Goal: Task Accomplishment & Management: Manage account settings

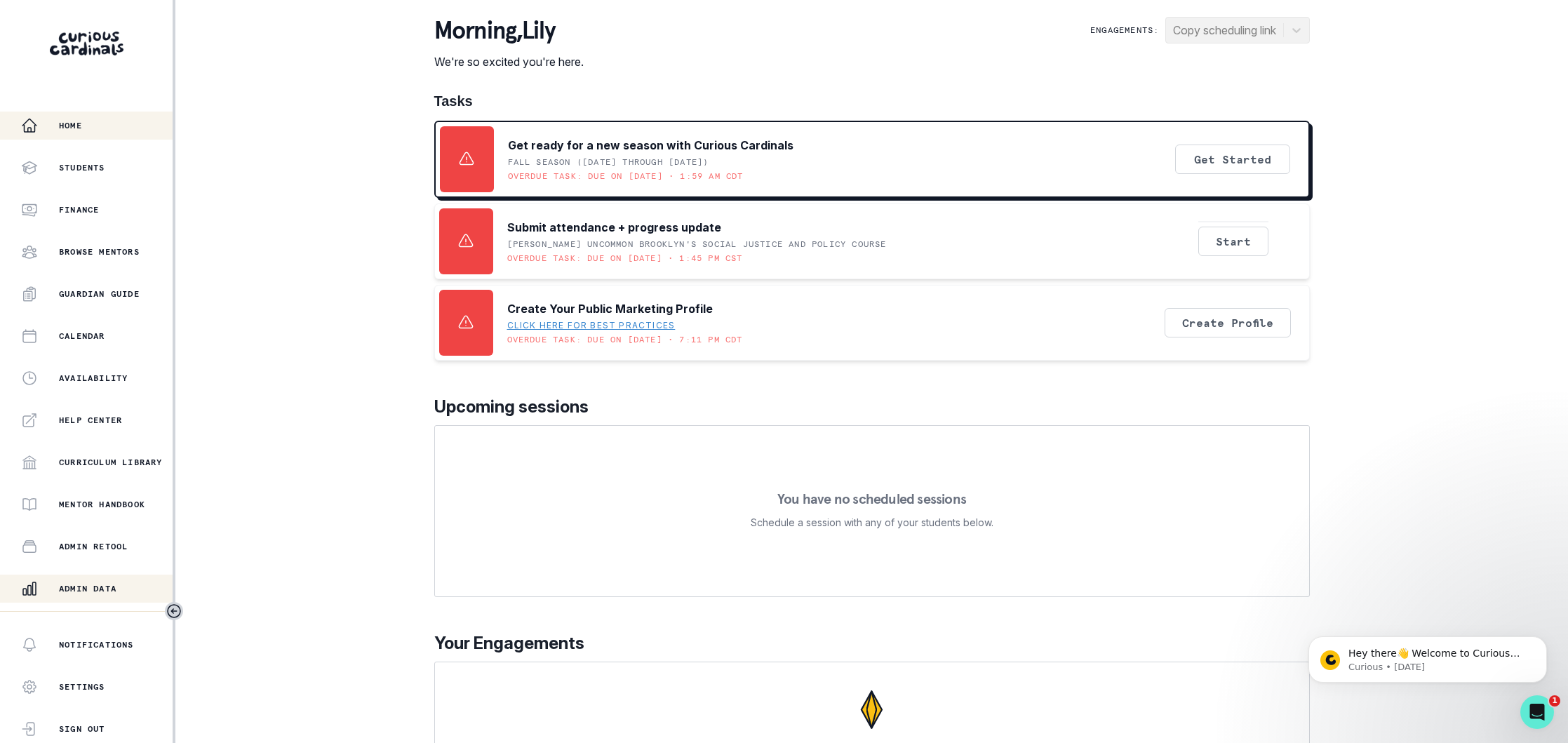
click at [100, 593] on p "Admin Data" at bounding box center [87, 589] width 57 height 11
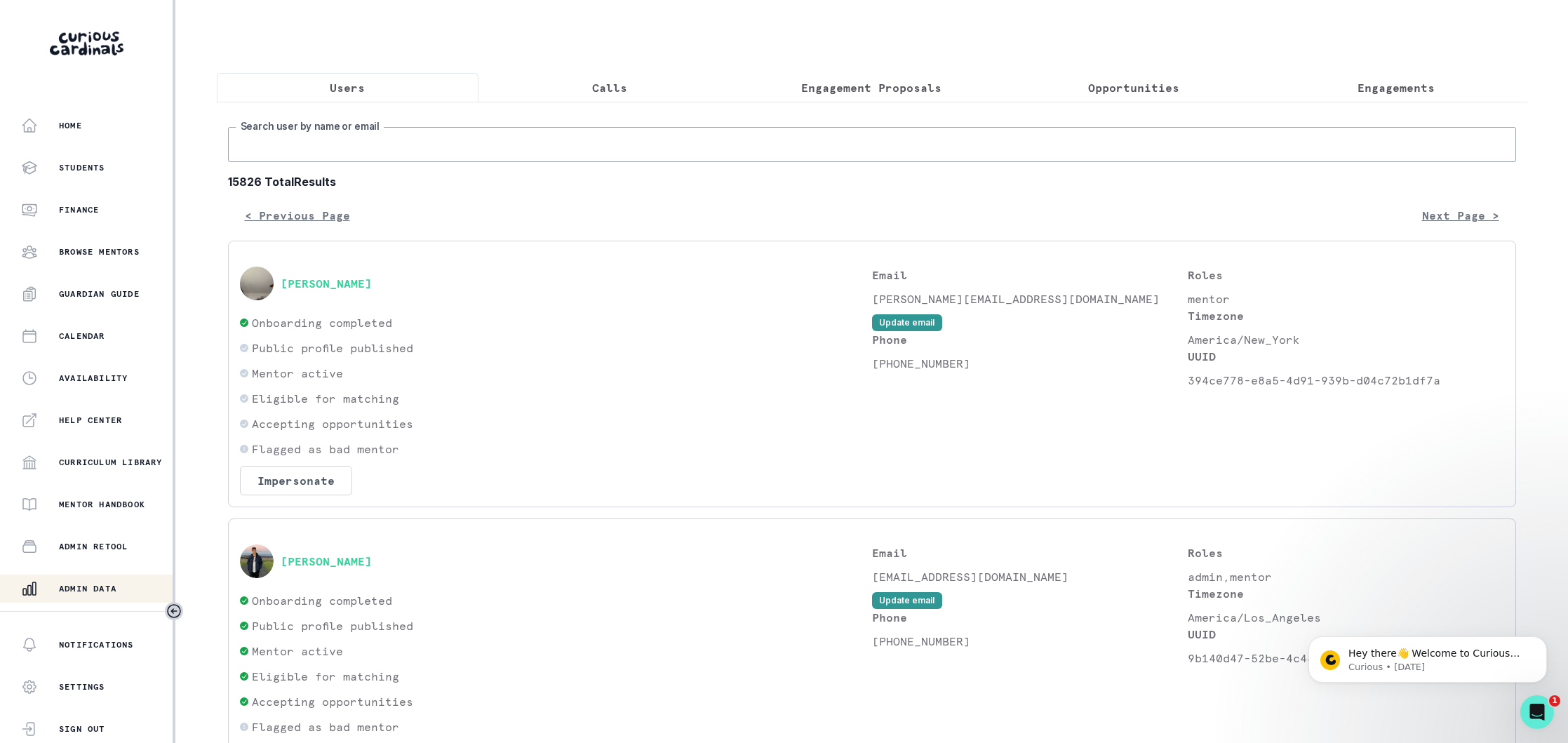
click at [492, 139] on input "Search user by name or email" at bounding box center [872, 144] width 1288 height 35
type input "[PERSON_NAME] g"
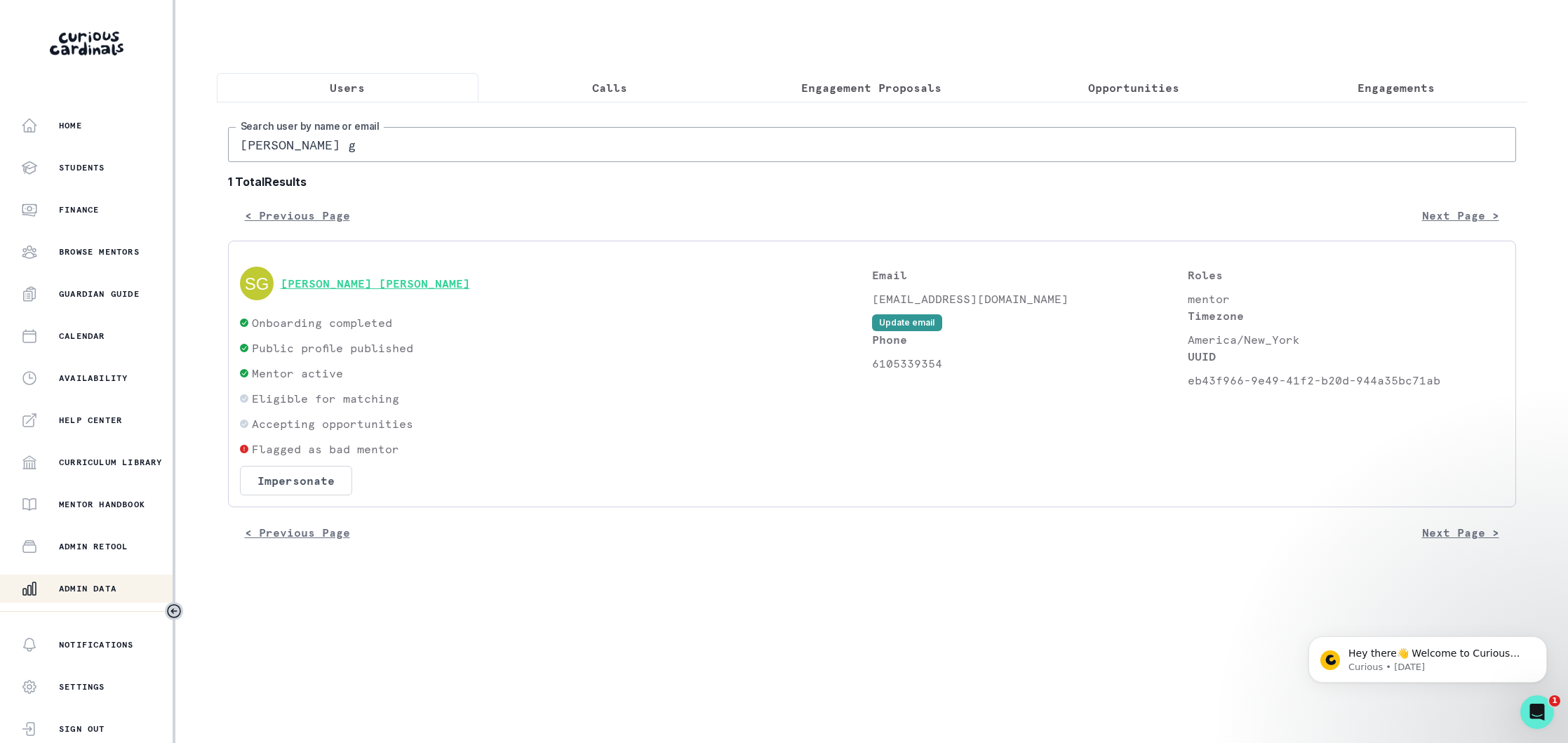
click at [377, 282] on button "[PERSON_NAME] [PERSON_NAME]" at bounding box center [376, 283] width 190 height 14
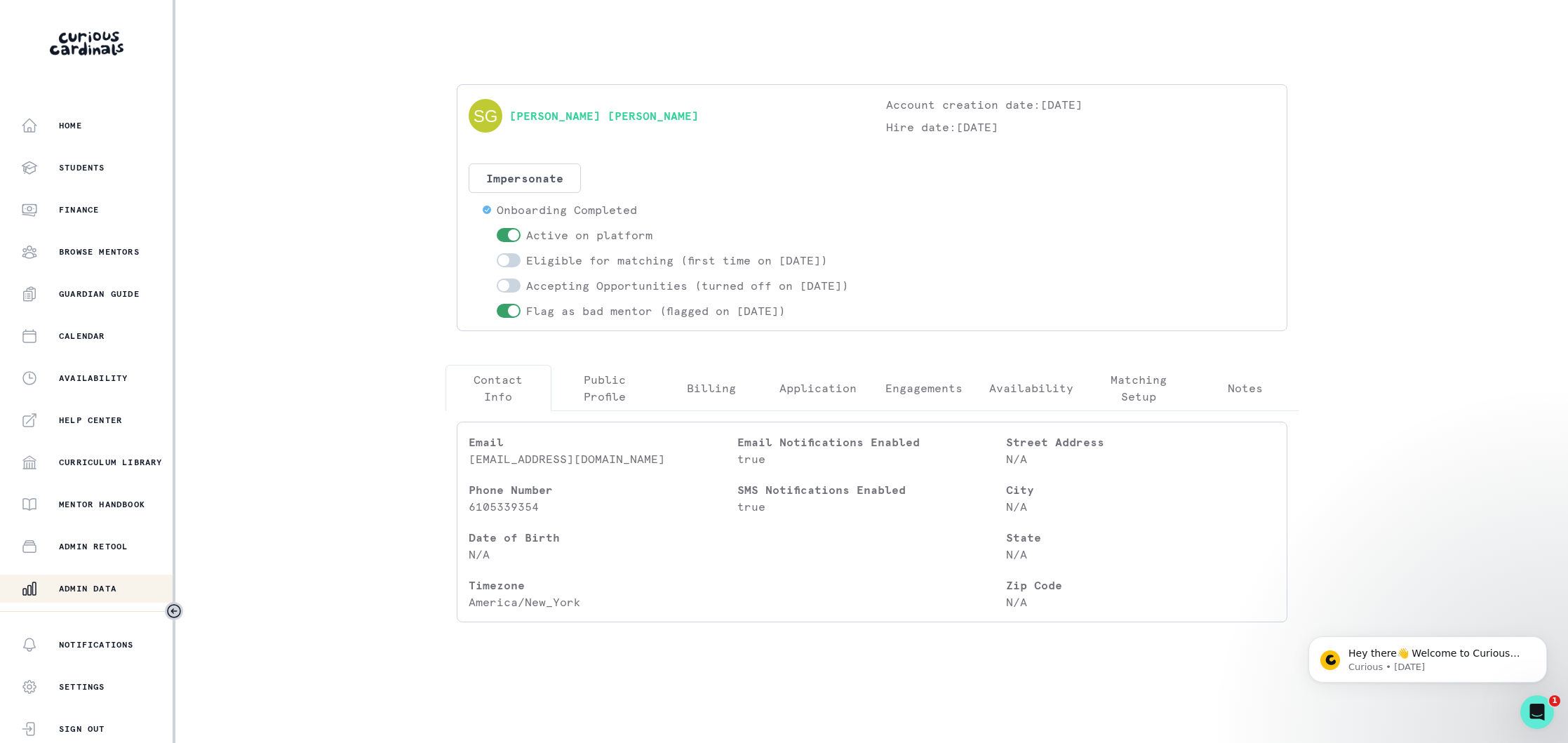
click at [891, 411] on button "Engagements" at bounding box center [924, 388] width 107 height 46
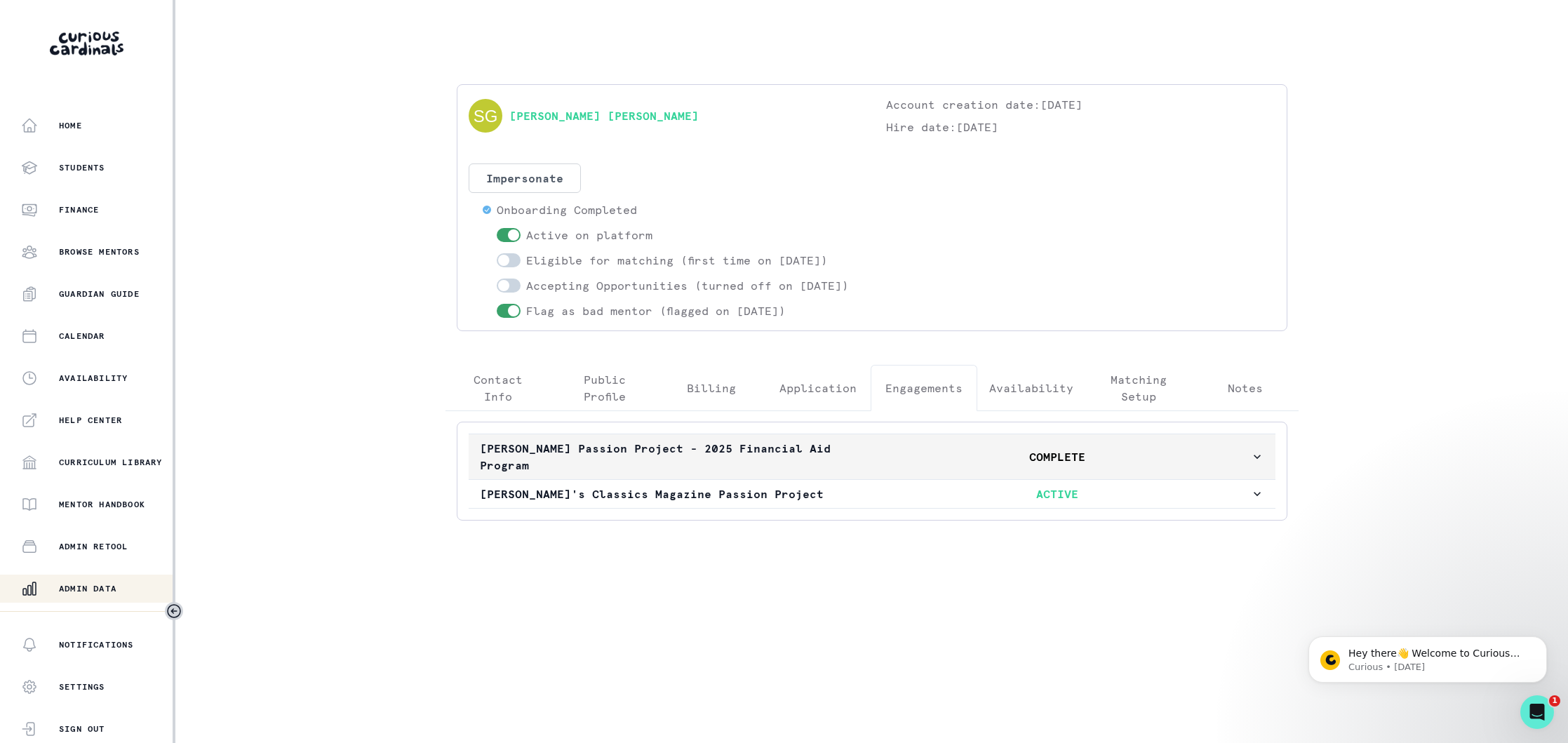
click at [807, 479] on button "[PERSON_NAME] Passion Project - 2025 Financial Aid Program COMPLETE" at bounding box center [871, 457] width 807 height 45
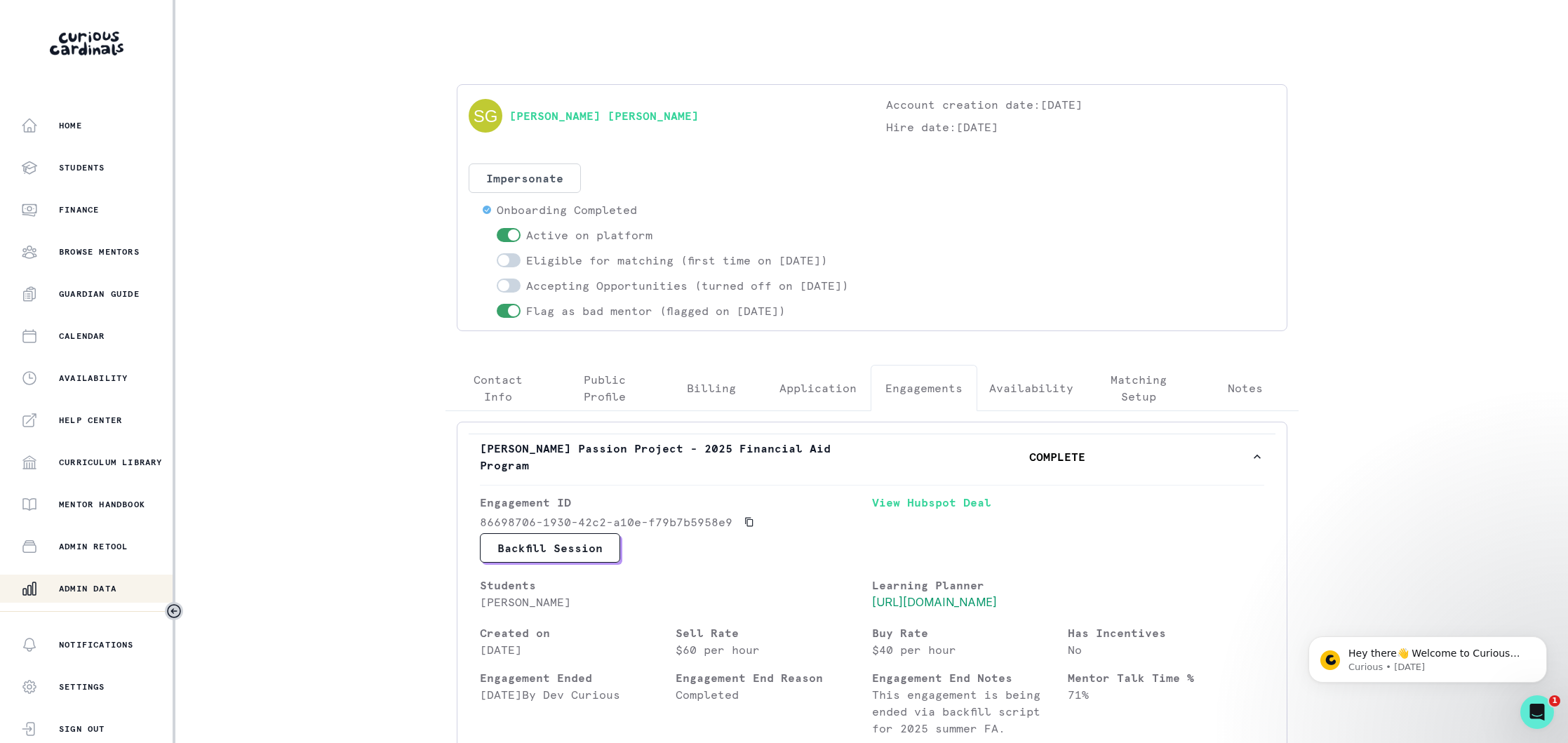
drag, startPoint x: 873, startPoint y: 466, endPoint x: 866, endPoint y: 545, distance: 79.3
click at [873, 465] on p "COMPLETE" at bounding box center [1057, 457] width 385 height 17
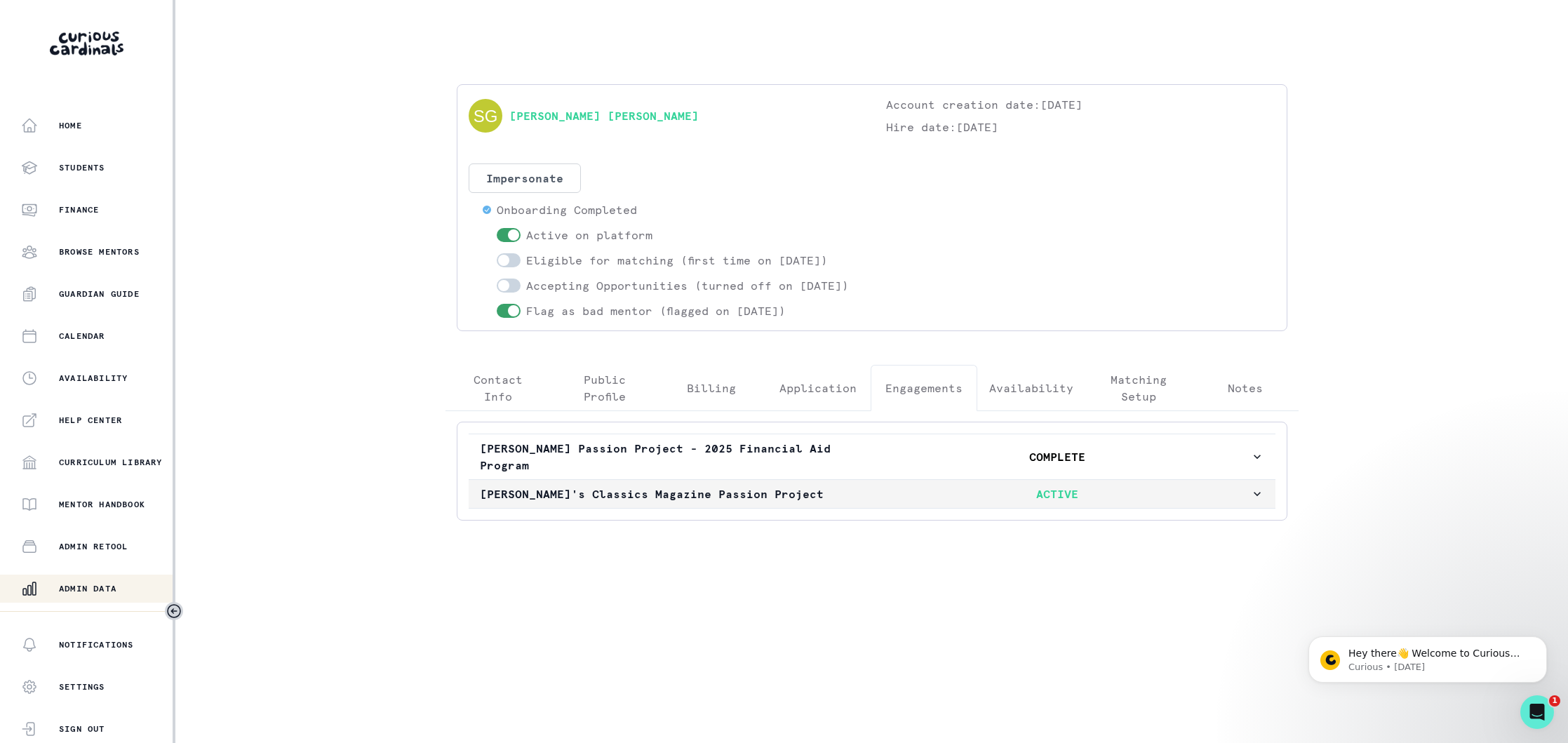
click at [809, 508] on button "[PERSON_NAME]'s Classics Magazine Passion Project ACTIVE" at bounding box center [871, 494] width 807 height 28
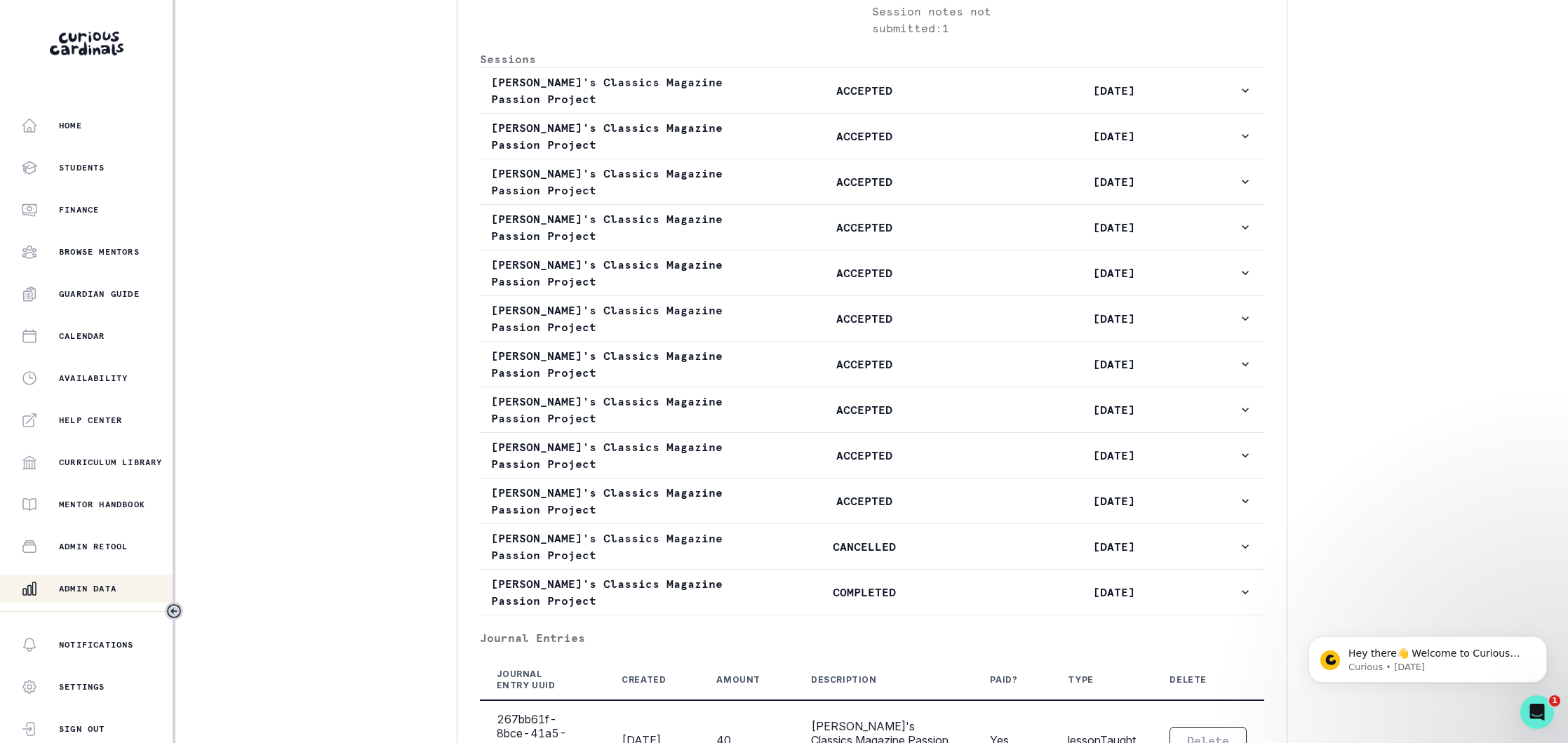
scroll to position [783, 0]
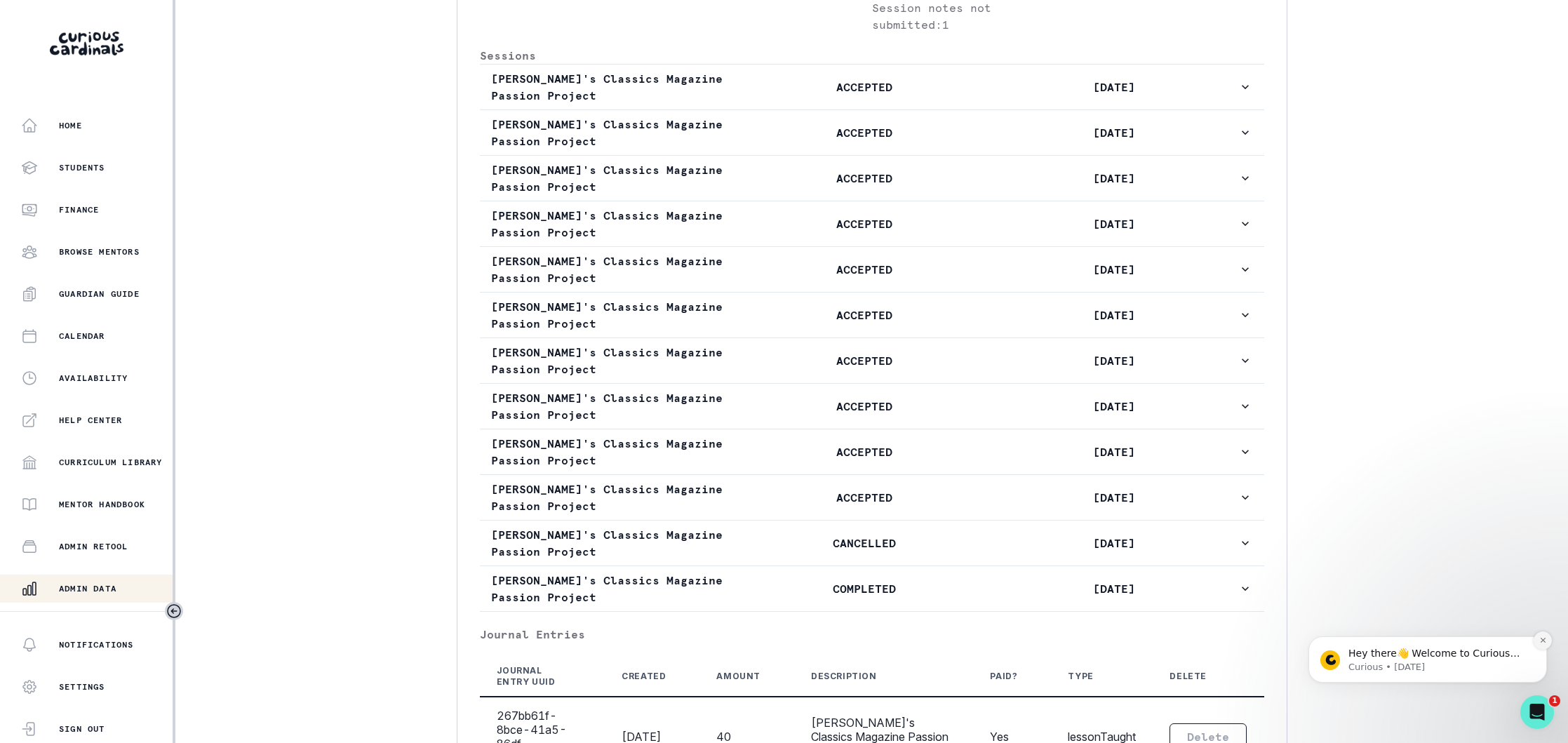
click at [1545, 641] on icon "Dismiss notification" at bounding box center [1544, 641] width 8 height 8
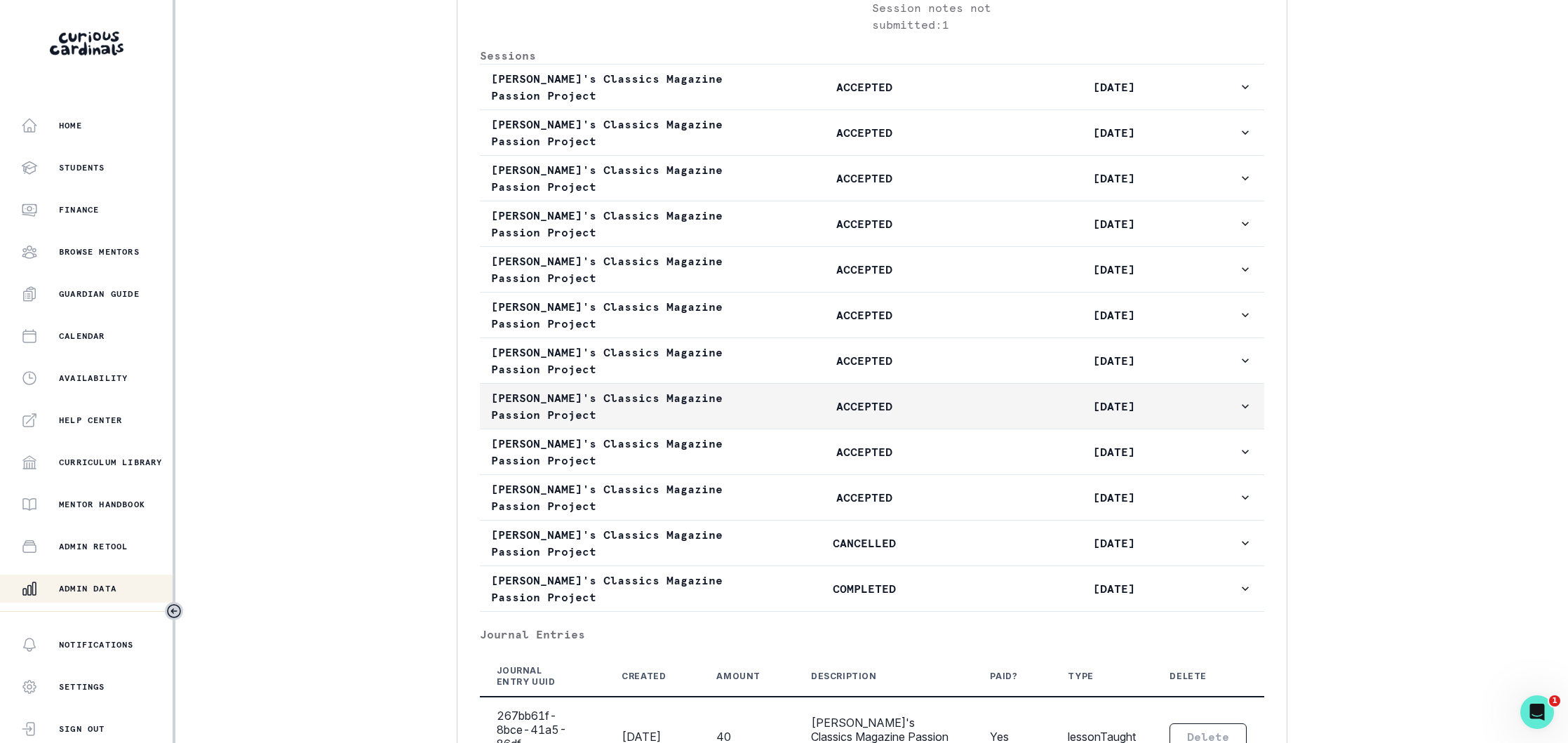
click at [746, 415] on p "ACCEPTED" at bounding box center [864, 407] width 249 height 17
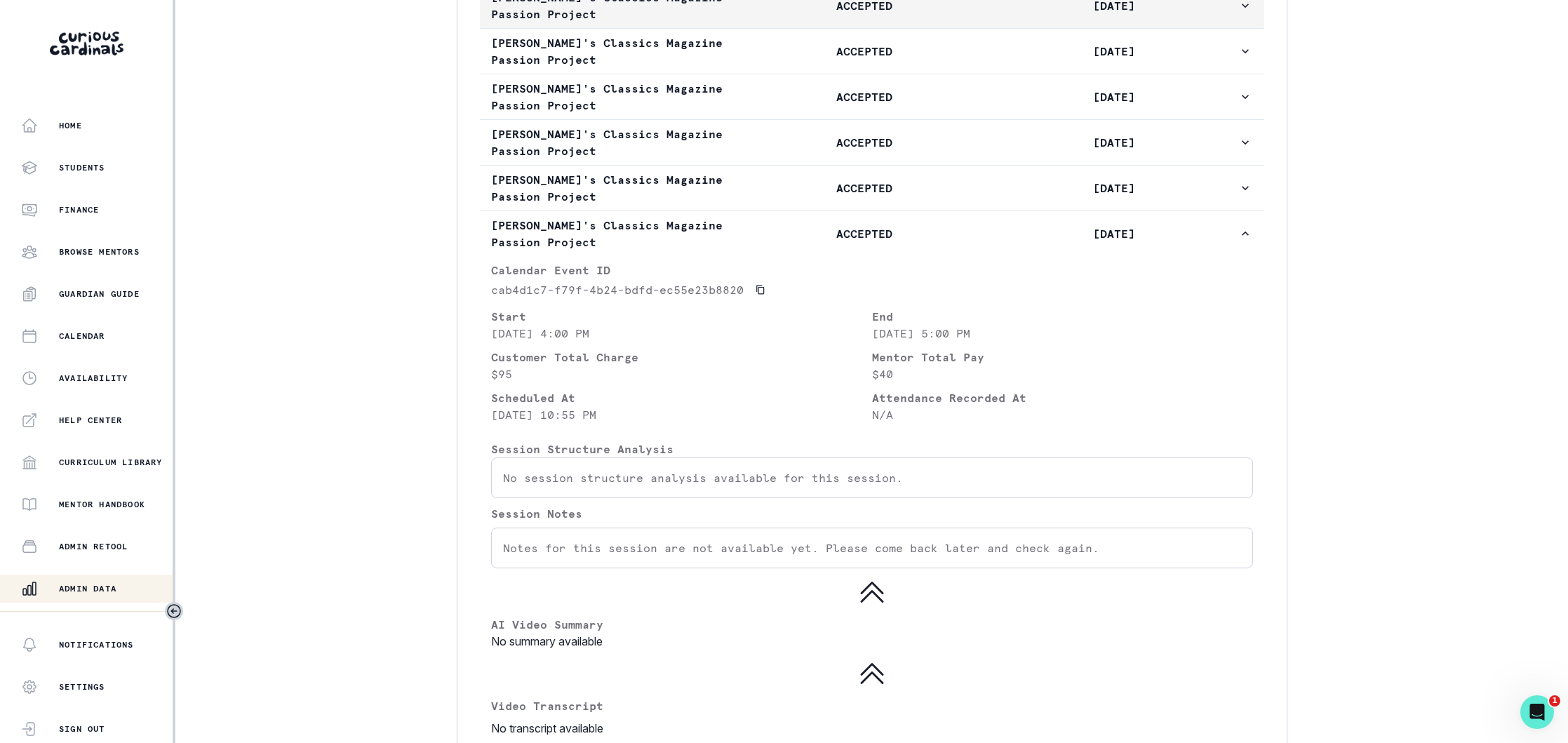
scroll to position [955, 0]
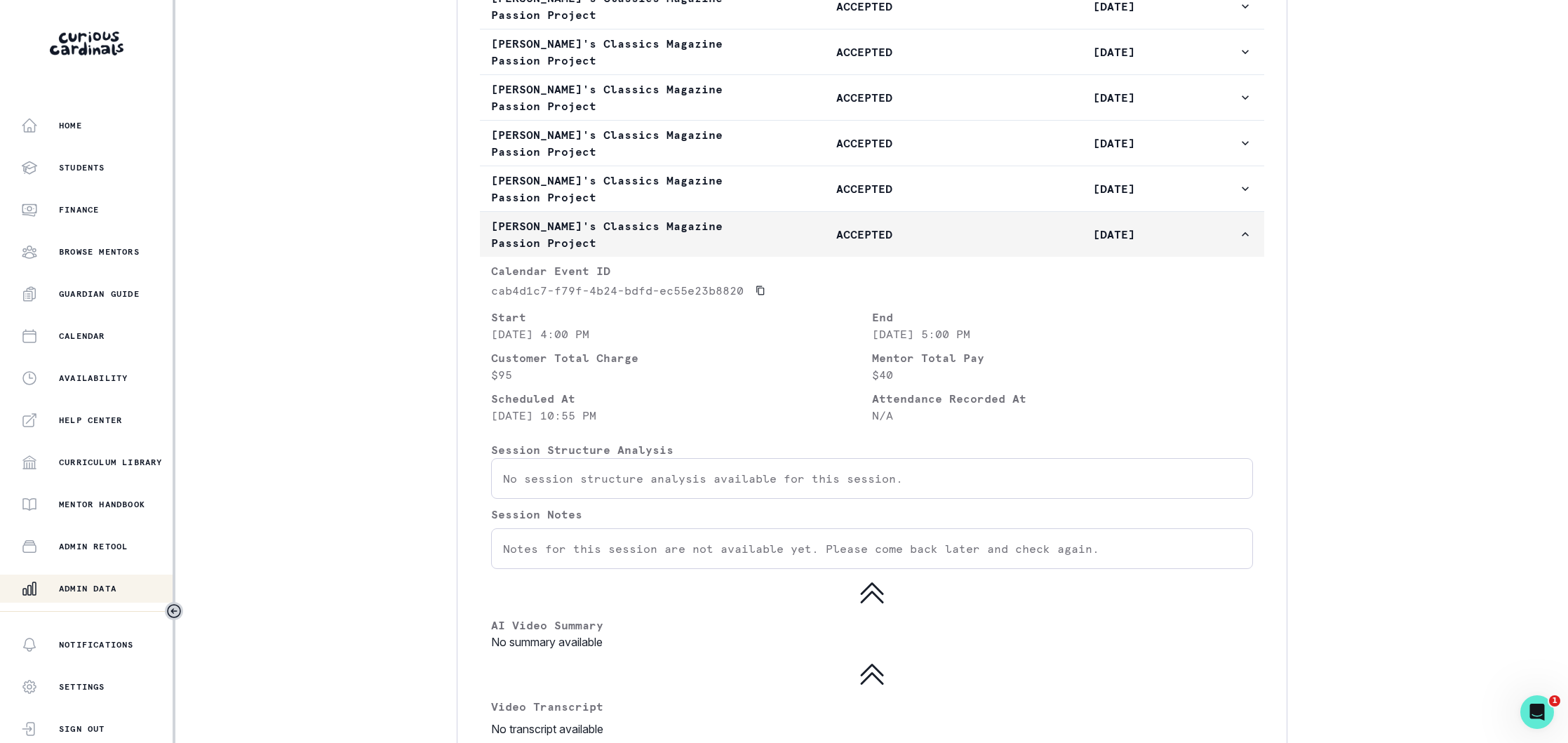
click at [746, 243] on p "ACCEPTED" at bounding box center [864, 235] width 249 height 17
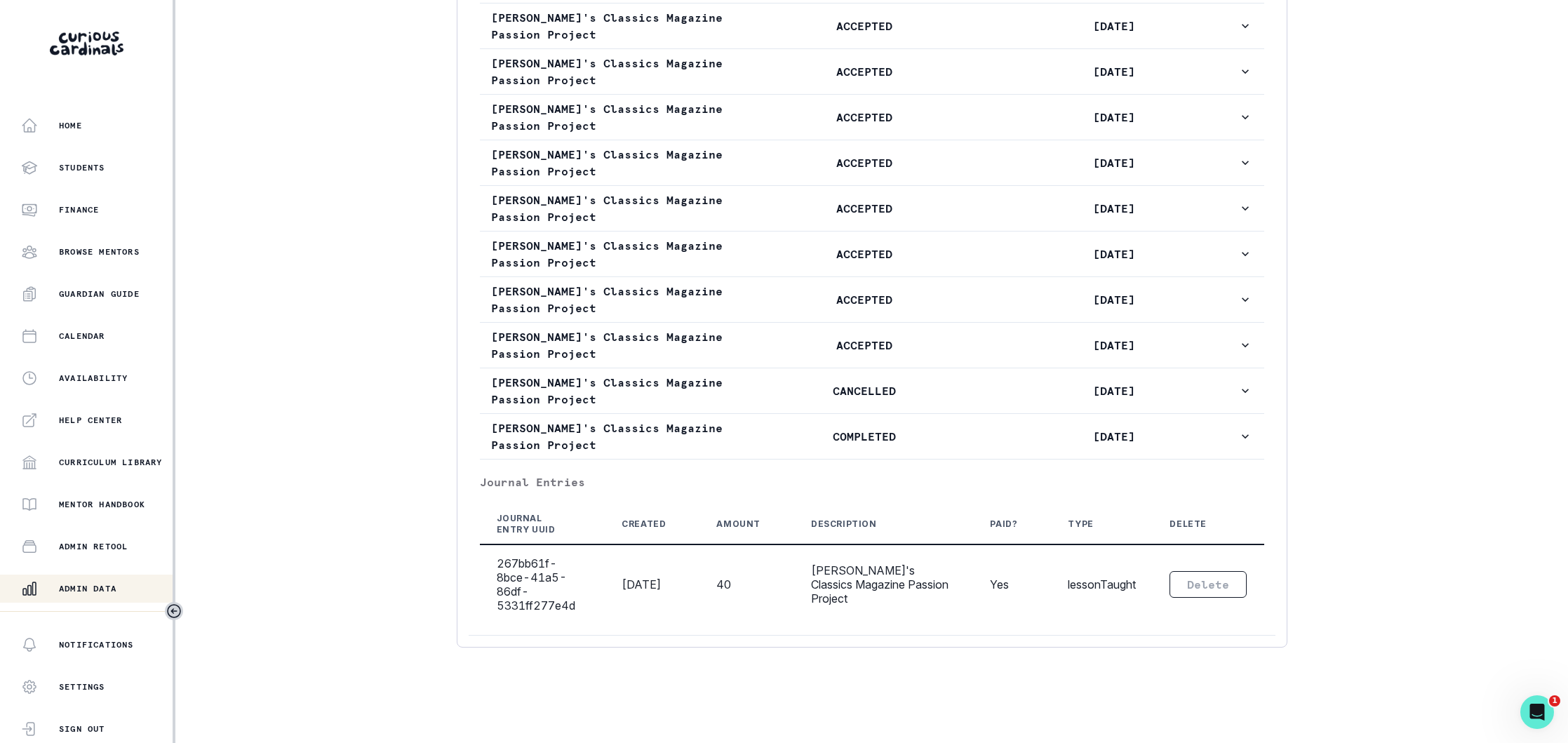
drag, startPoint x: 87, startPoint y: 584, endPoint x: 190, endPoint y: 556, distance: 106.7
click at [87, 584] on p "Admin Data" at bounding box center [87, 589] width 57 height 11
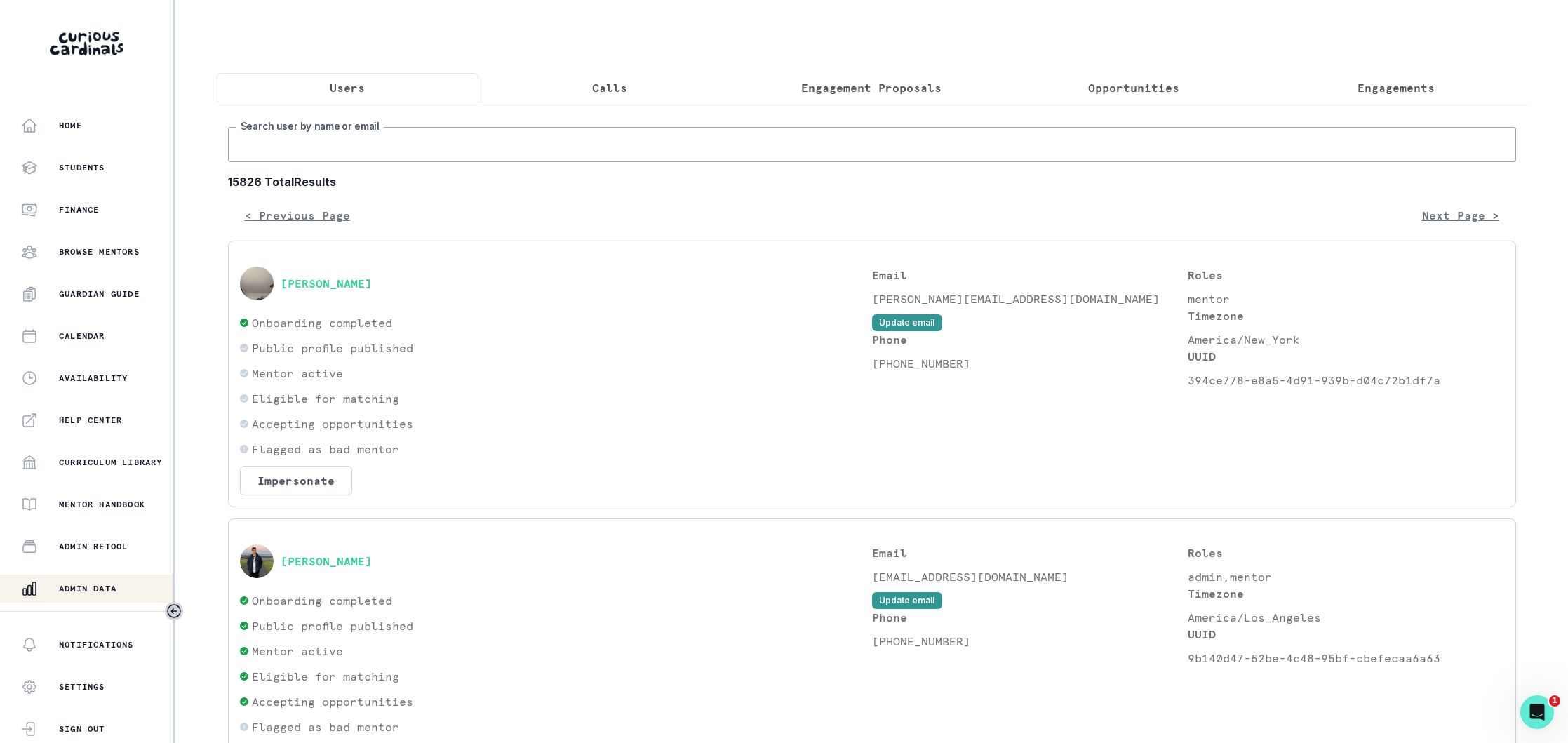
click at [388, 144] on input "Search user by name or email" at bounding box center [872, 144] width 1288 height 35
paste input "[EMAIL_ADDRESS][DOMAIN_NAME]"
type input "[EMAIL_ADDRESS][DOMAIN_NAME]"
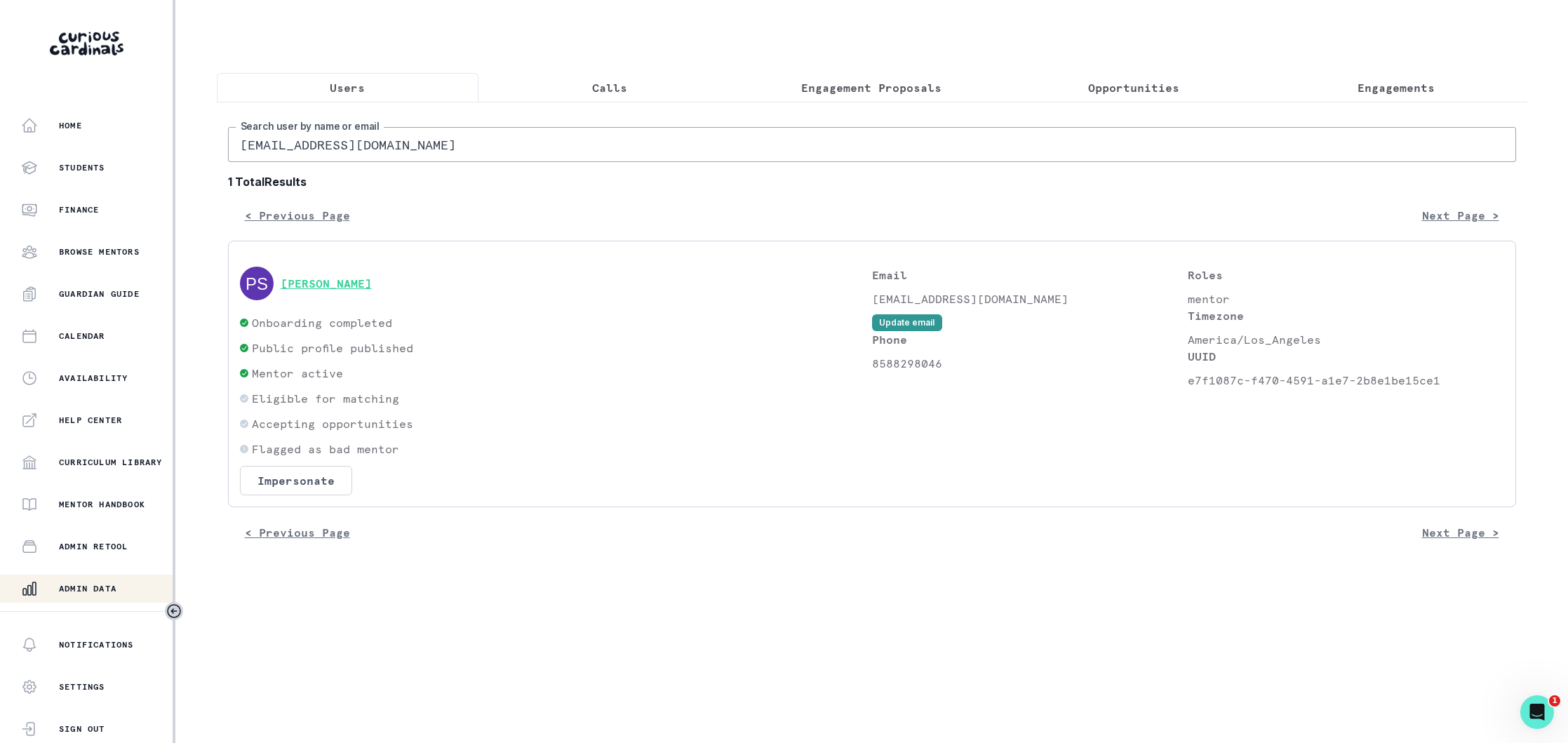
click at [341, 282] on button "[PERSON_NAME]" at bounding box center [326, 283] width 91 height 14
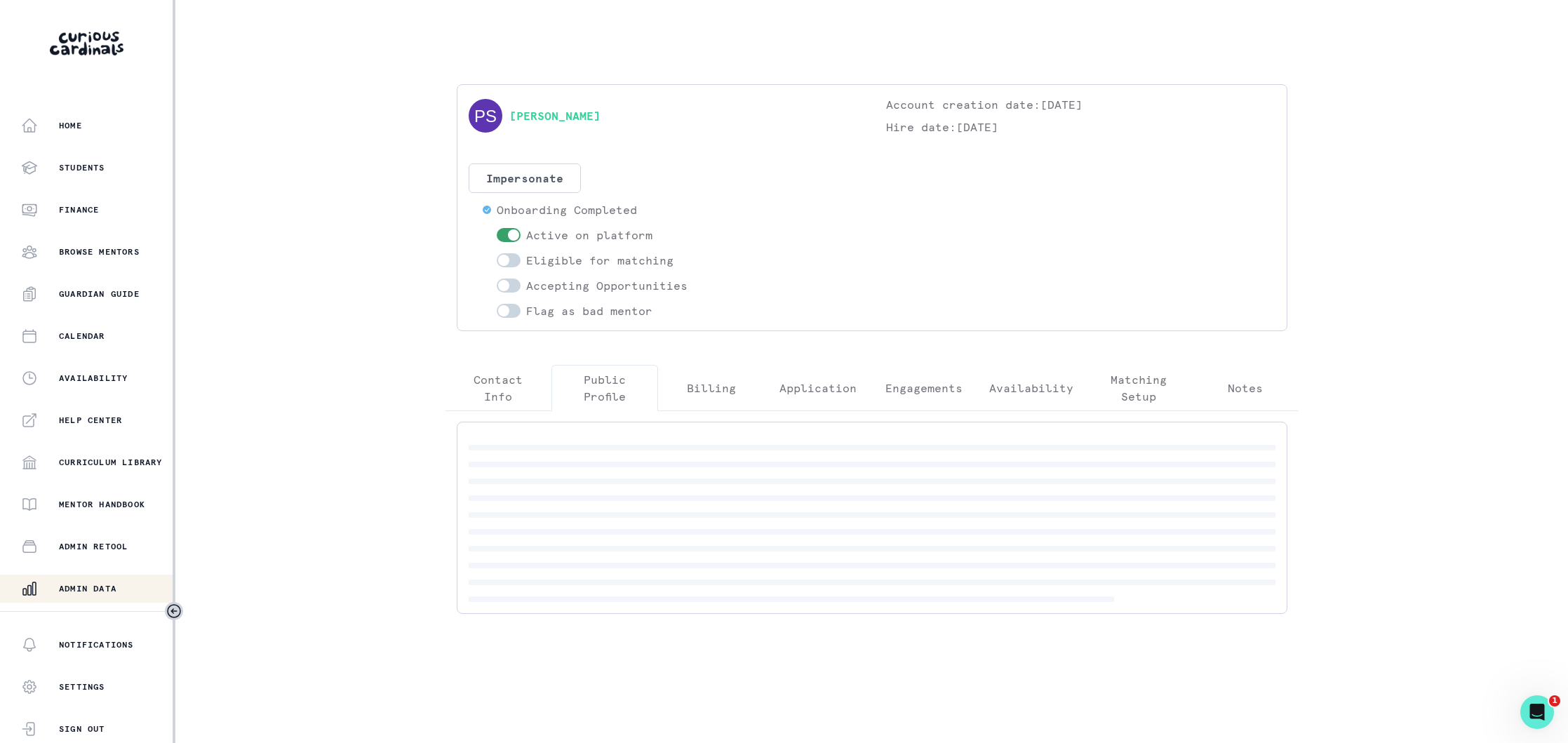
click at [598, 385] on p "Public Profile" at bounding box center [605, 388] width 83 height 34
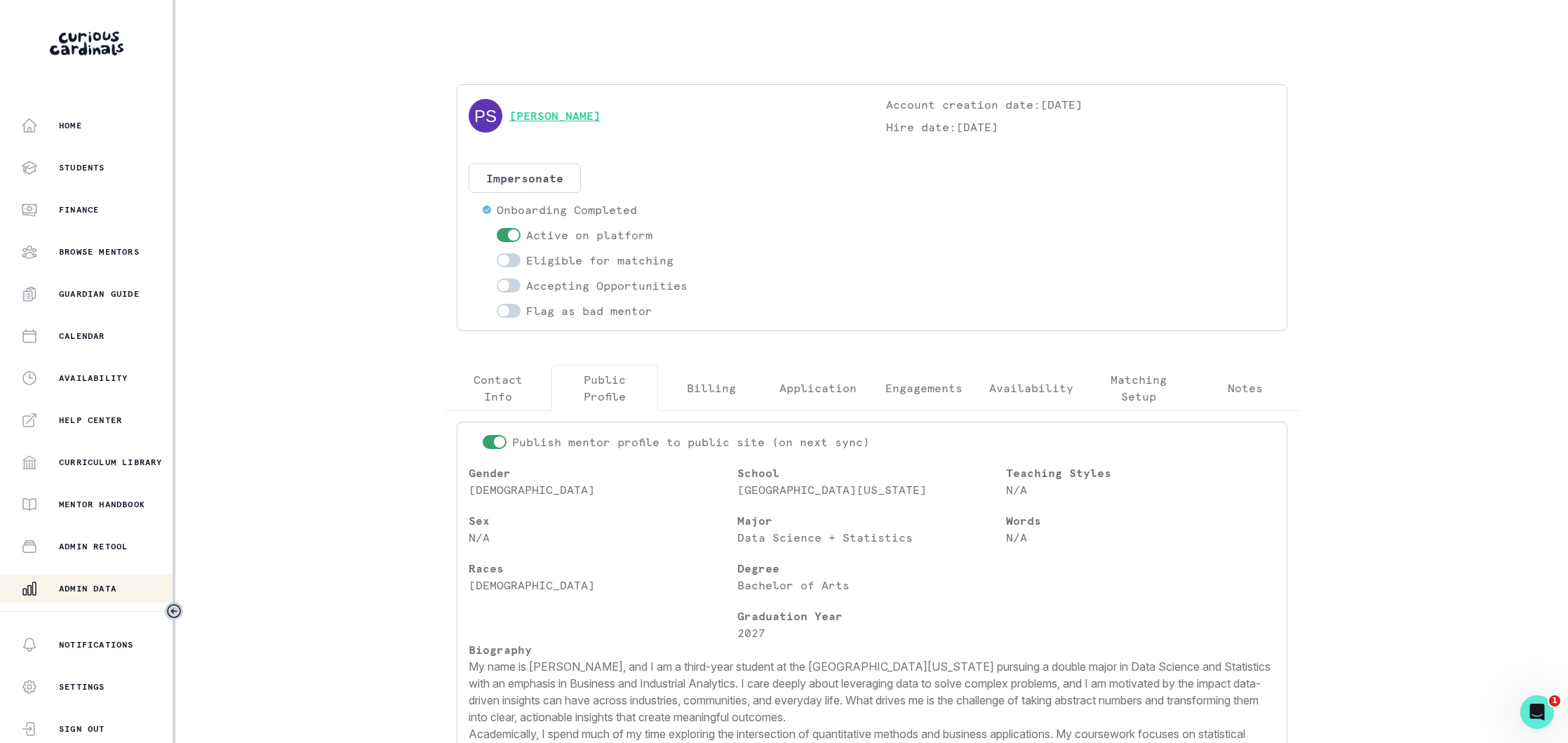
click at [561, 115] on link "[PERSON_NAME]" at bounding box center [555, 116] width 91 height 17
drag, startPoint x: 616, startPoint y: 113, endPoint x: 509, endPoint y: 121, distance: 107.3
click at [509, 121] on div "[PERSON_NAME]" at bounding box center [663, 116] width 390 height 39
copy link "[PERSON_NAME]"
click at [821, 252] on div "Eligible for matching" at bounding box center [670, 260] width 376 height 17
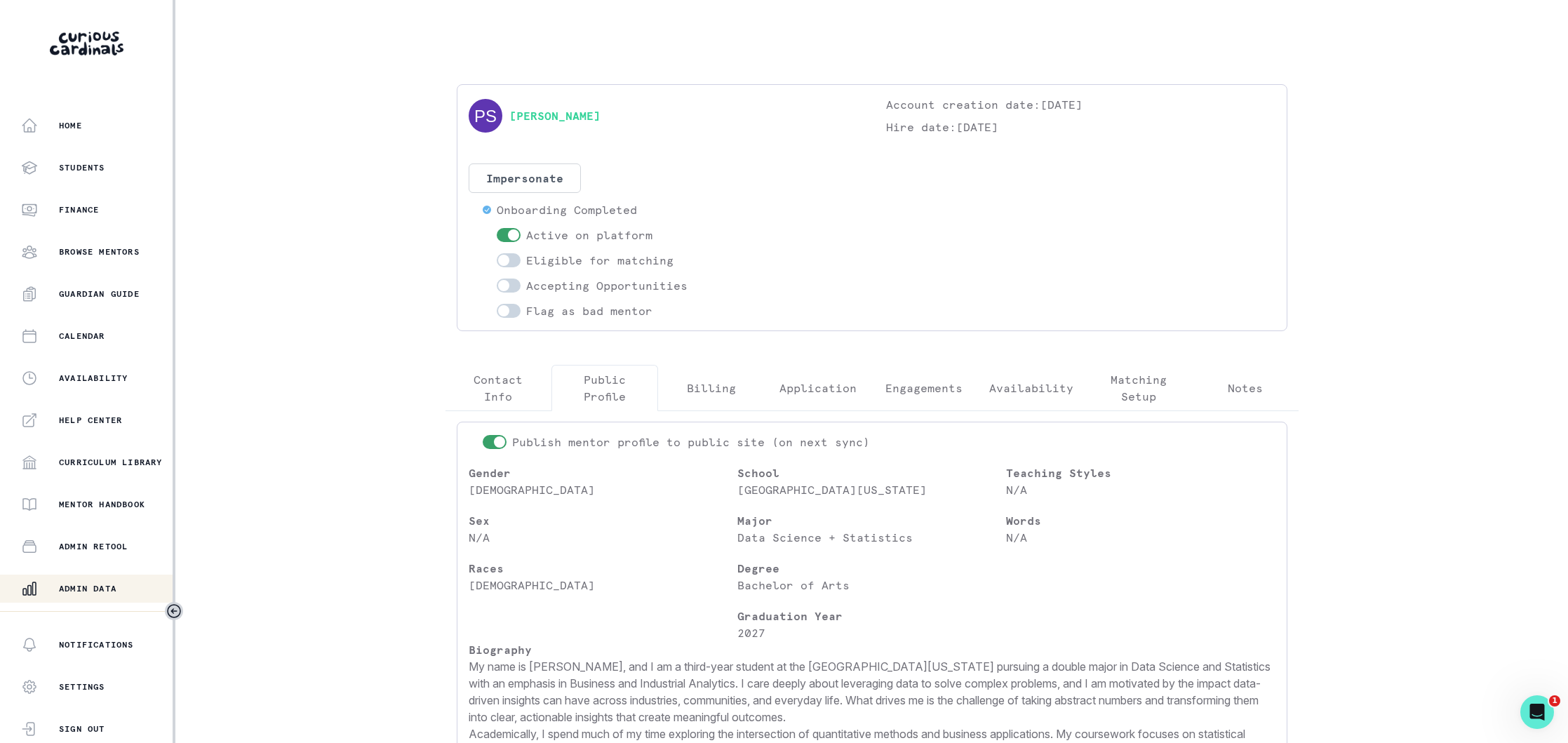
click at [501, 258] on span at bounding box center [504, 260] width 11 height 11
click at [497, 254] on input "checkbox" at bounding box center [496, 253] width 1 height 1
checkbox input "true"
click at [790, 306] on div "Flag as bad mentor" at bounding box center [670, 311] width 376 height 17
click at [507, 284] on span at bounding box center [504, 286] width 11 height 11
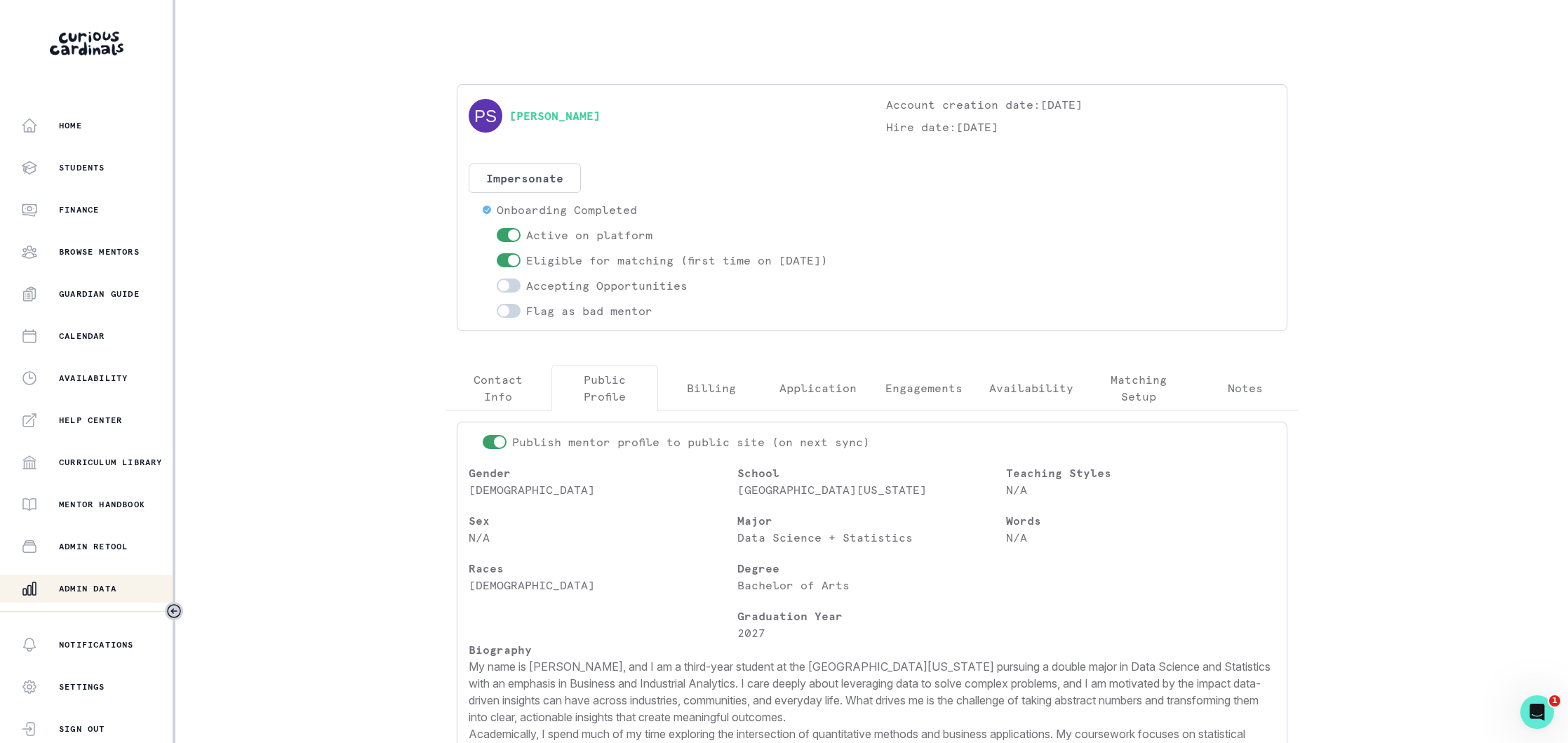
click at [497, 279] on input "checkbox" at bounding box center [496, 278] width 1 height 1
checkbox input "true"
drag, startPoint x: 103, startPoint y: 590, endPoint x: 165, endPoint y: 519, distance: 94.3
click at [103, 590] on p "Admin Data" at bounding box center [87, 589] width 57 height 11
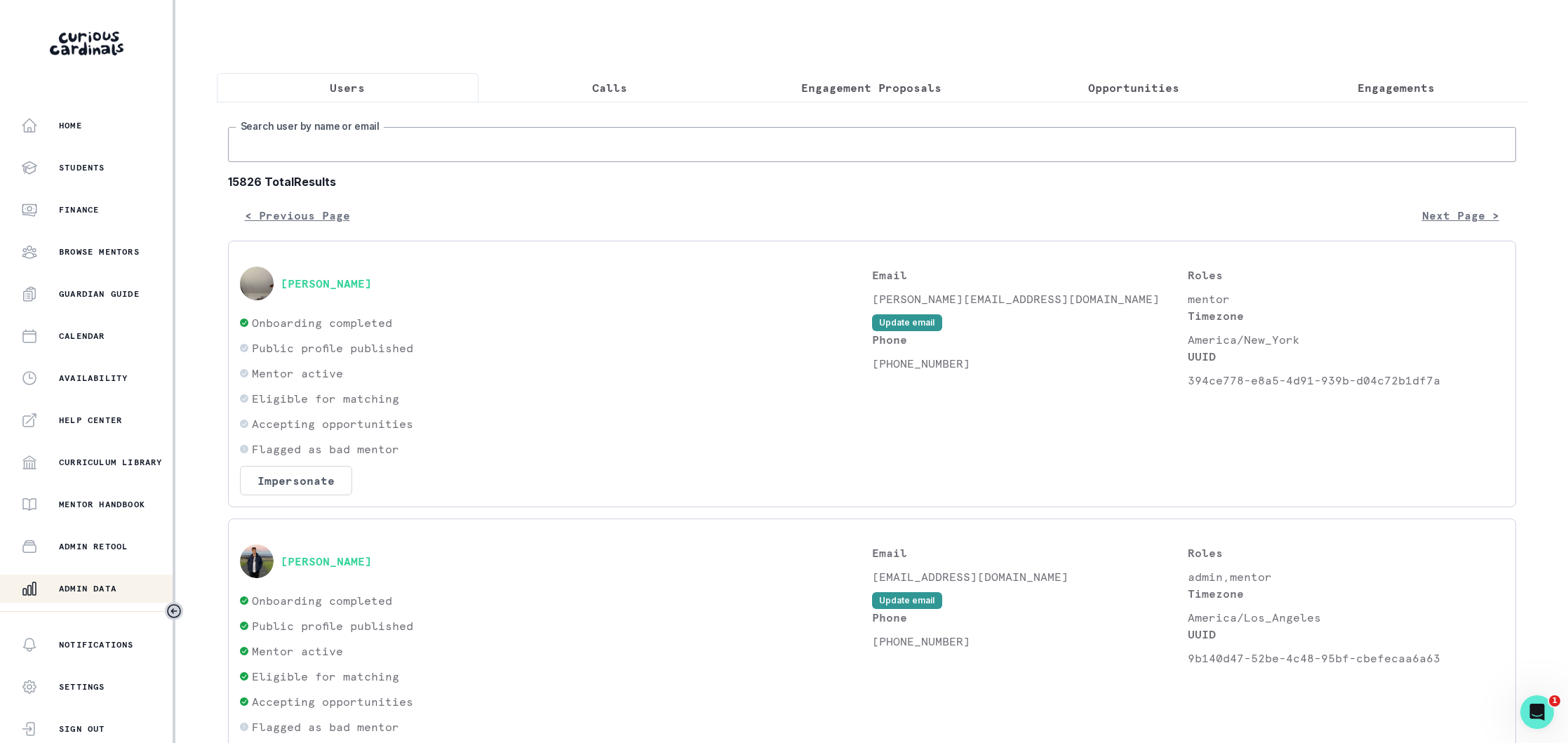
click at [374, 148] on input "Search user by name or email" at bounding box center [872, 144] width 1288 height 35
paste input "[EMAIL_ADDRESS][DOMAIN_NAME]"
type input "[EMAIL_ADDRESS][DOMAIN_NAME]"
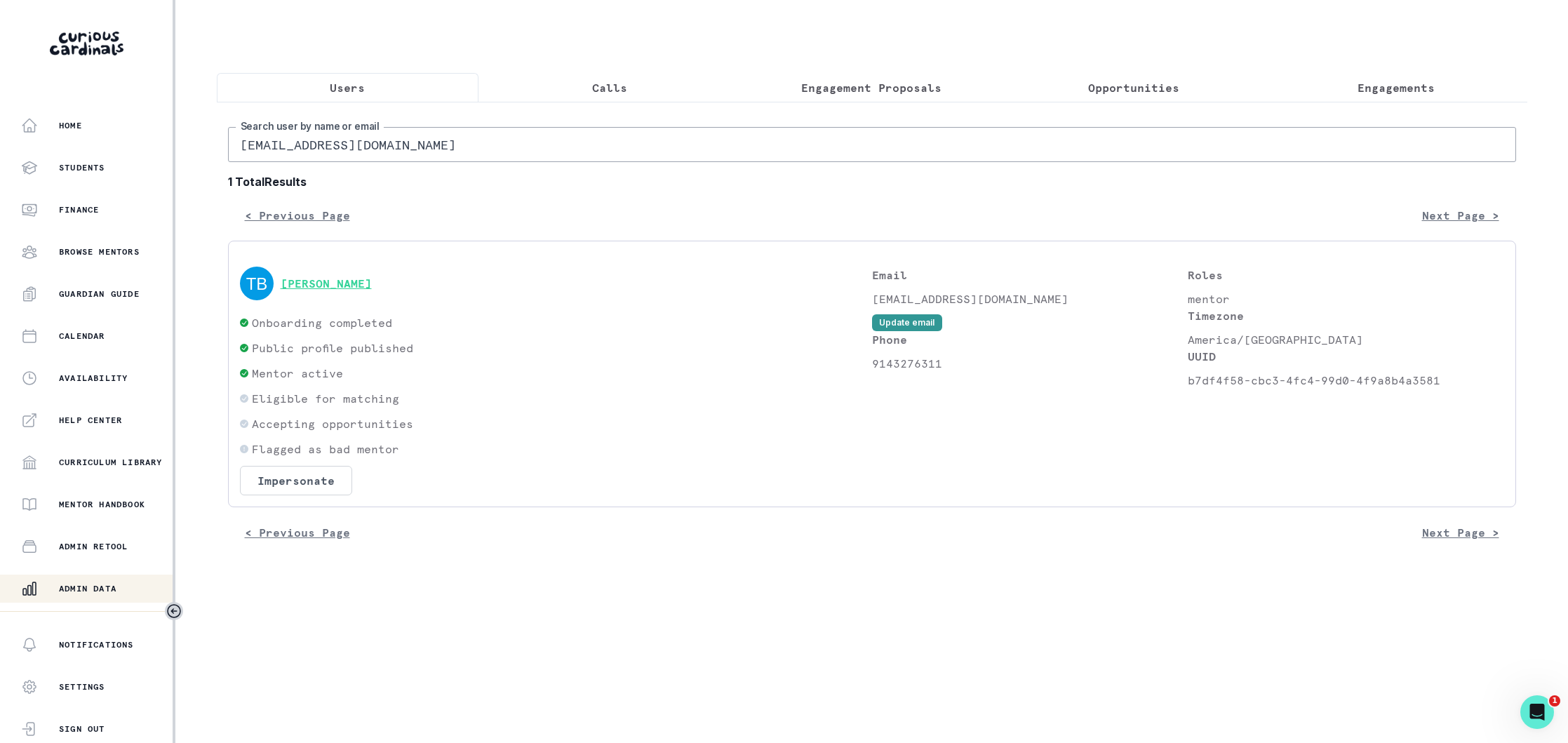
click at [336, 282] on button "[PERSON_NAME]" at bounding box center [326, 283] width 91 height 14
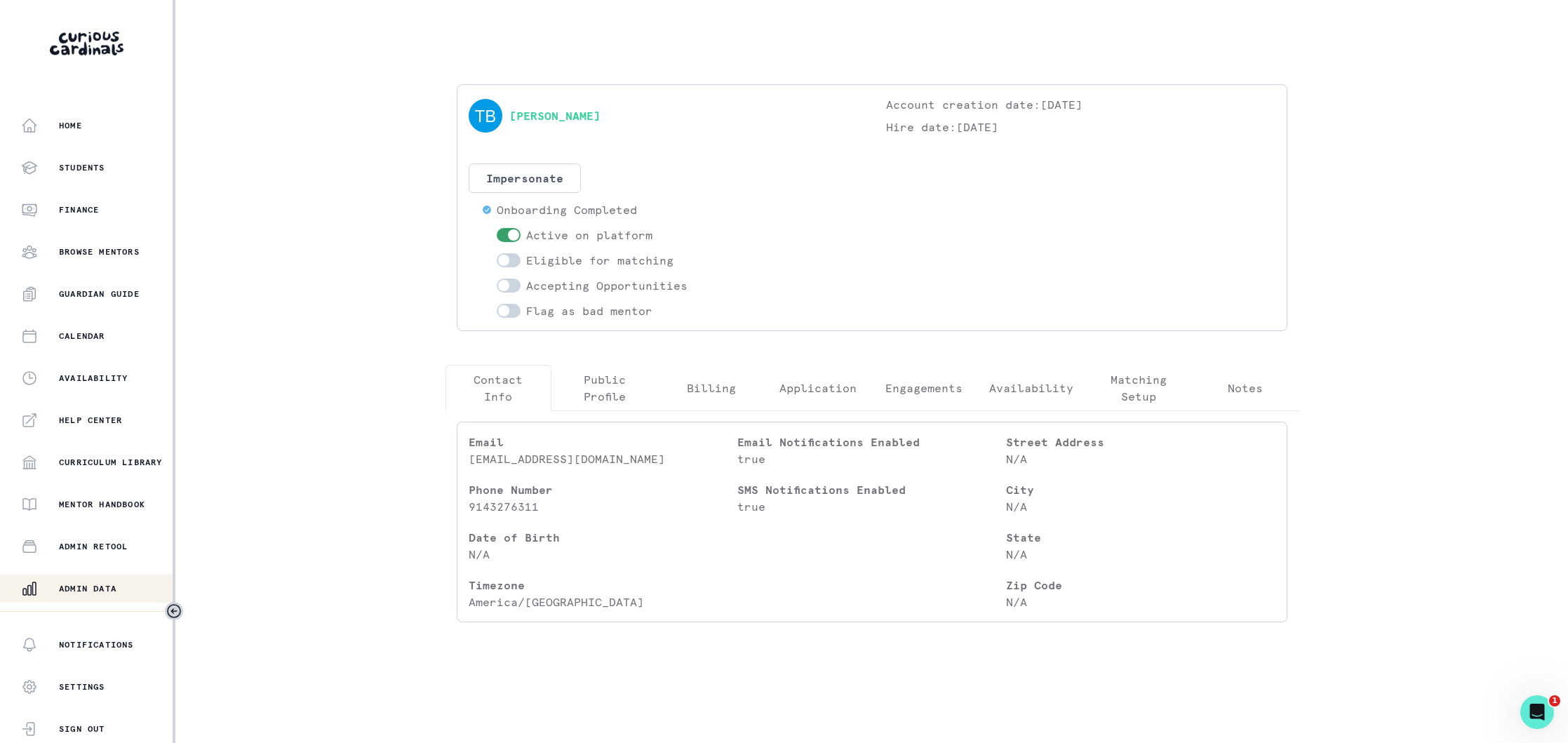
drag, startPoint x: 600, startPoint y: 395, endPoint x: 719, endPoint y: 282, distance: 164.1
click at [600, 395] on p "Public Profile" at bounding box center [605, 388] width 83 height 34
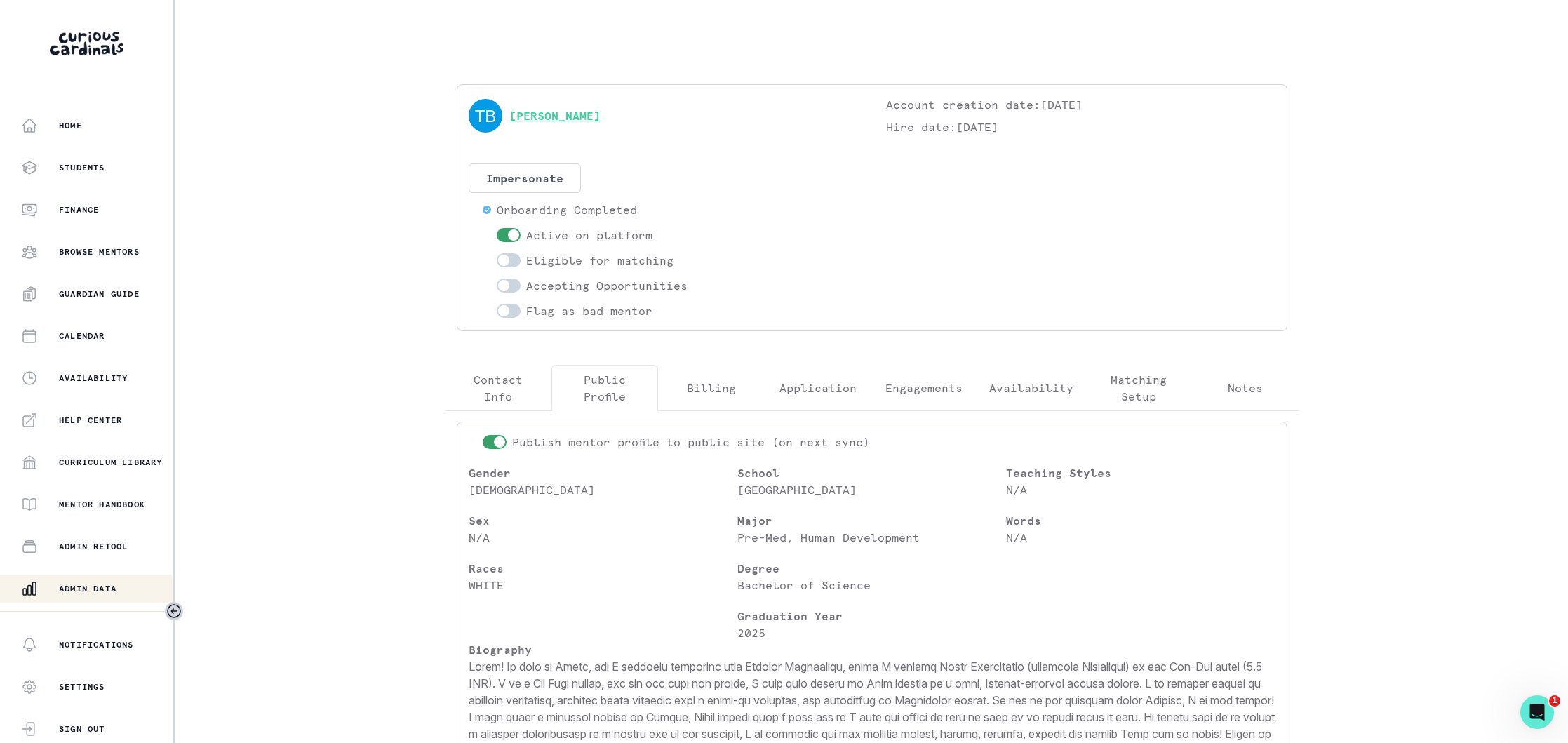
click at [584, 116] on link "[PERSON_NAME]" at bounding box center [555, 116] width 91 height 17
drag, startPoint x: 614, startPoint y: 118, endPoint x: 506, endPoint y: 118, distance: 108.0
click at [506, 118] on div "[PERSON_NAME]" at bounding box center [663, 116] width 390 height 39
copy link "[PERSON_NAME]"
click at [723, 193] on div "Impersonate Confirmation Are you sure? Impersonating means that whatever you do…" at bounding box center [663, 241] width 390 height 156
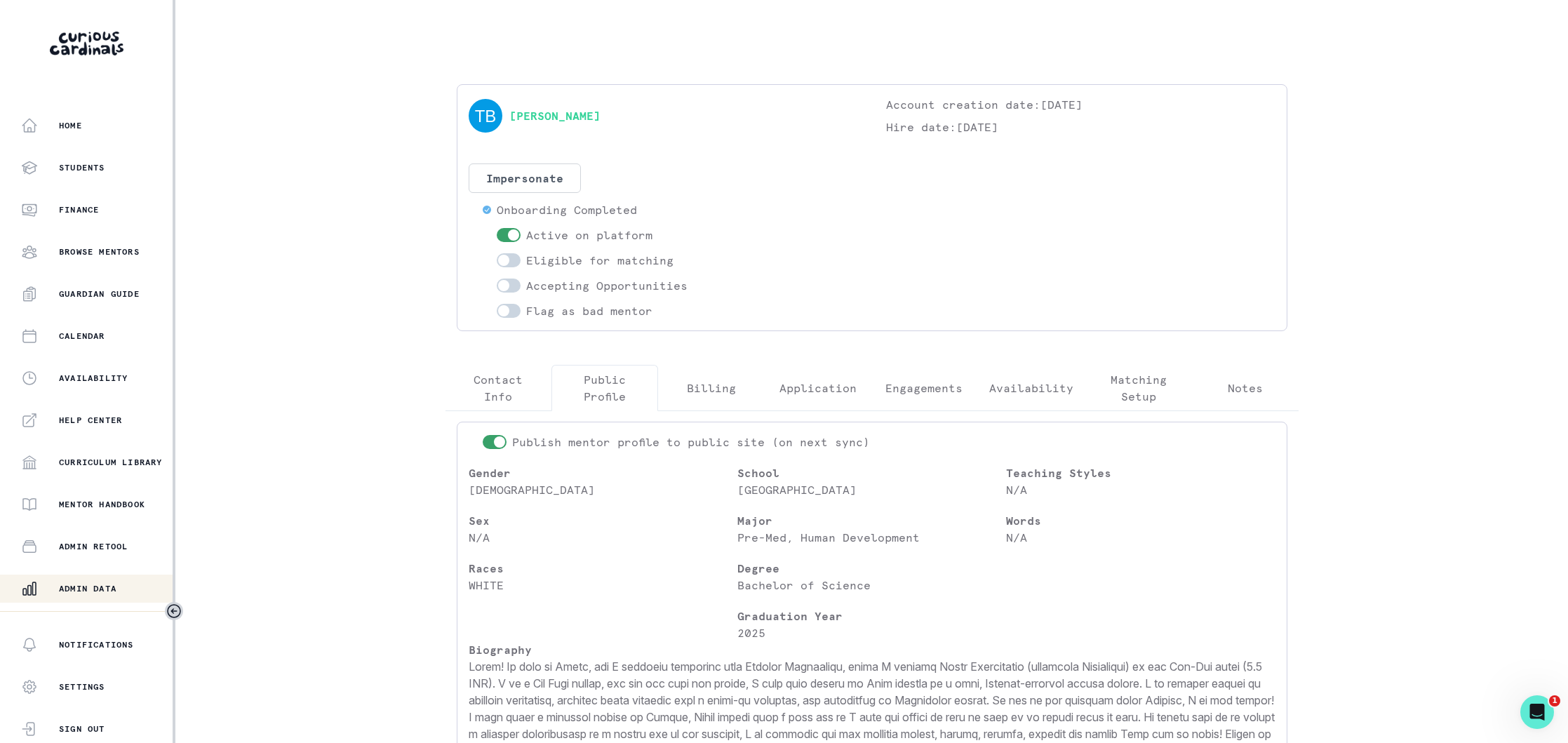
click at [504, 259] on span at bounding box center [504, 260] width 11 height 11
click at [497, 254] on input "checkbox" at bounding box center [496, 253] width 1 height 1
checkbox input "true"
click at [781, 316] on div "Flag as bad mentor" at bounding box center [670, 311] width 376 height 17
click at [502, 285] on span at bounding box center [504, 286] width 11 height 11
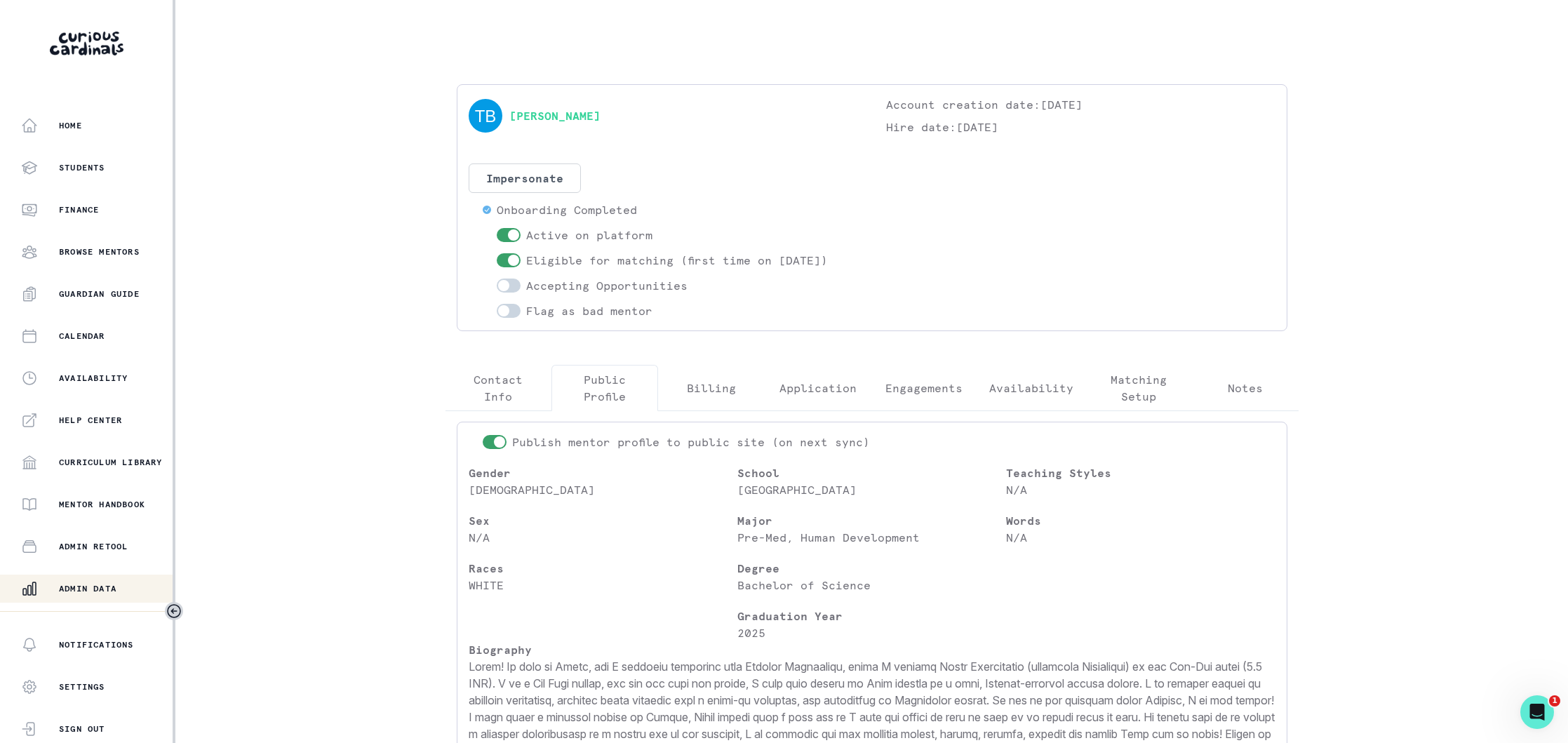
click at [497, 279] on input "checkbox" at bounding box center [496, 278] width 1 height 1
checkbox input "true"
drag, startPoint x: 87, startPoint y: 590, endPoint x: 191, endPoint y: 528, distance: 121.1
click at [91, 587] on p "Admin Data" at bounding box center [87, 589] width 57 height 11
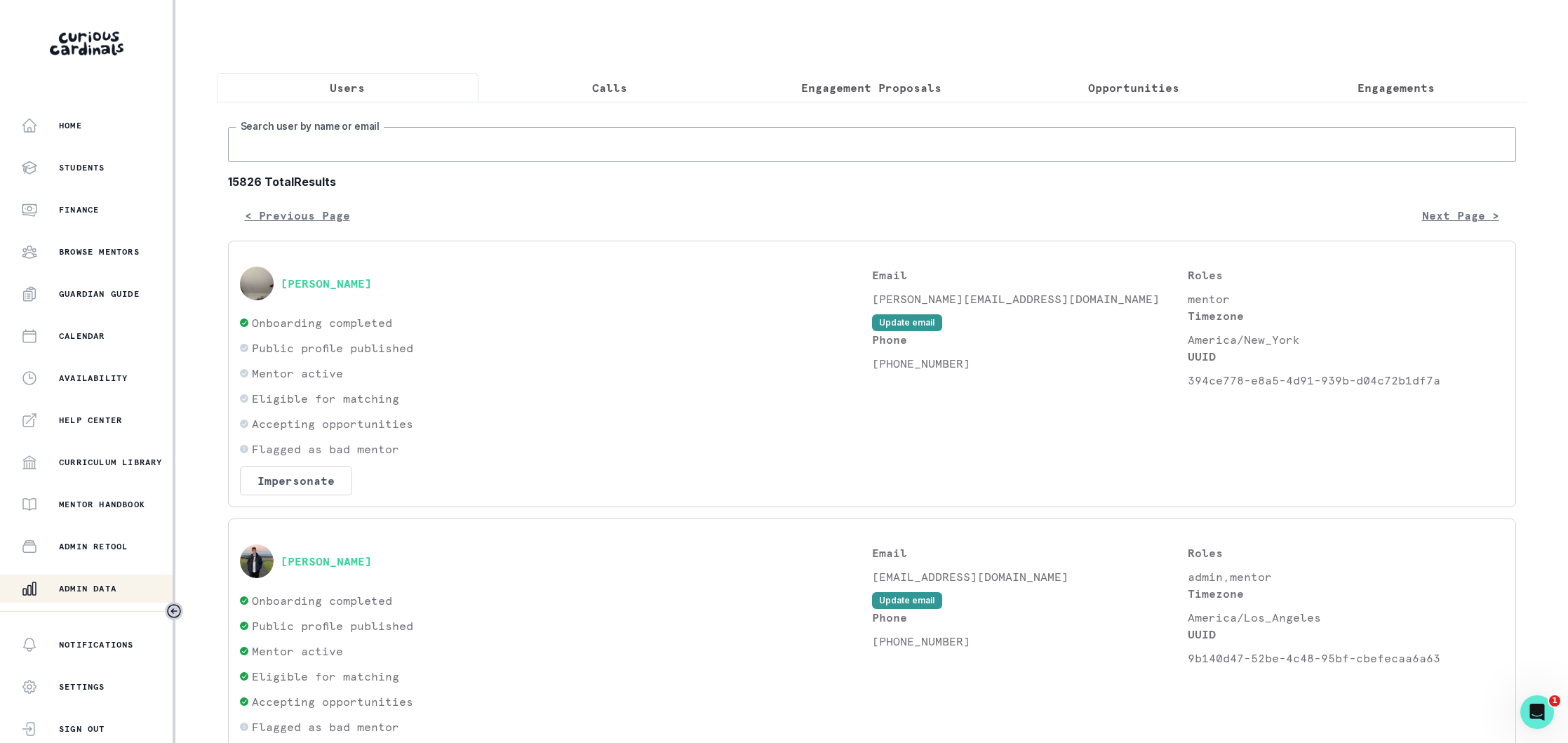
click at [385, 152] on input "Search user by name or email" at bounding box center [872, 144] width 1288 height 35
paste input "[EMAIL_ADDRESS][DOMAIN_NAME]"
type input "[EMAIL_ADDRESS][DOMAIN_NAME]"
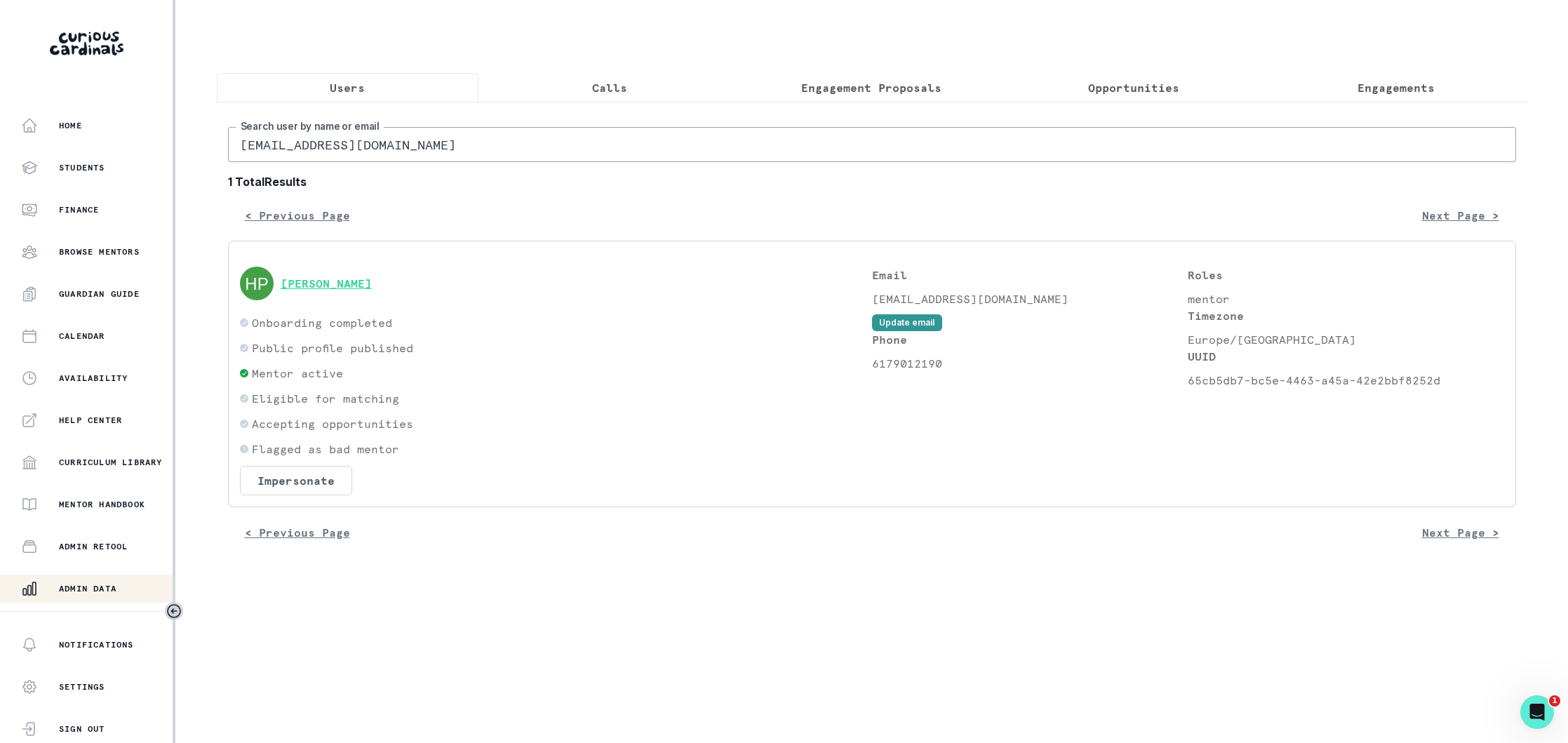
click at [310, 283] on button "[PERSON_NAME]" at bounding box center [326, 283] width 91 height 14
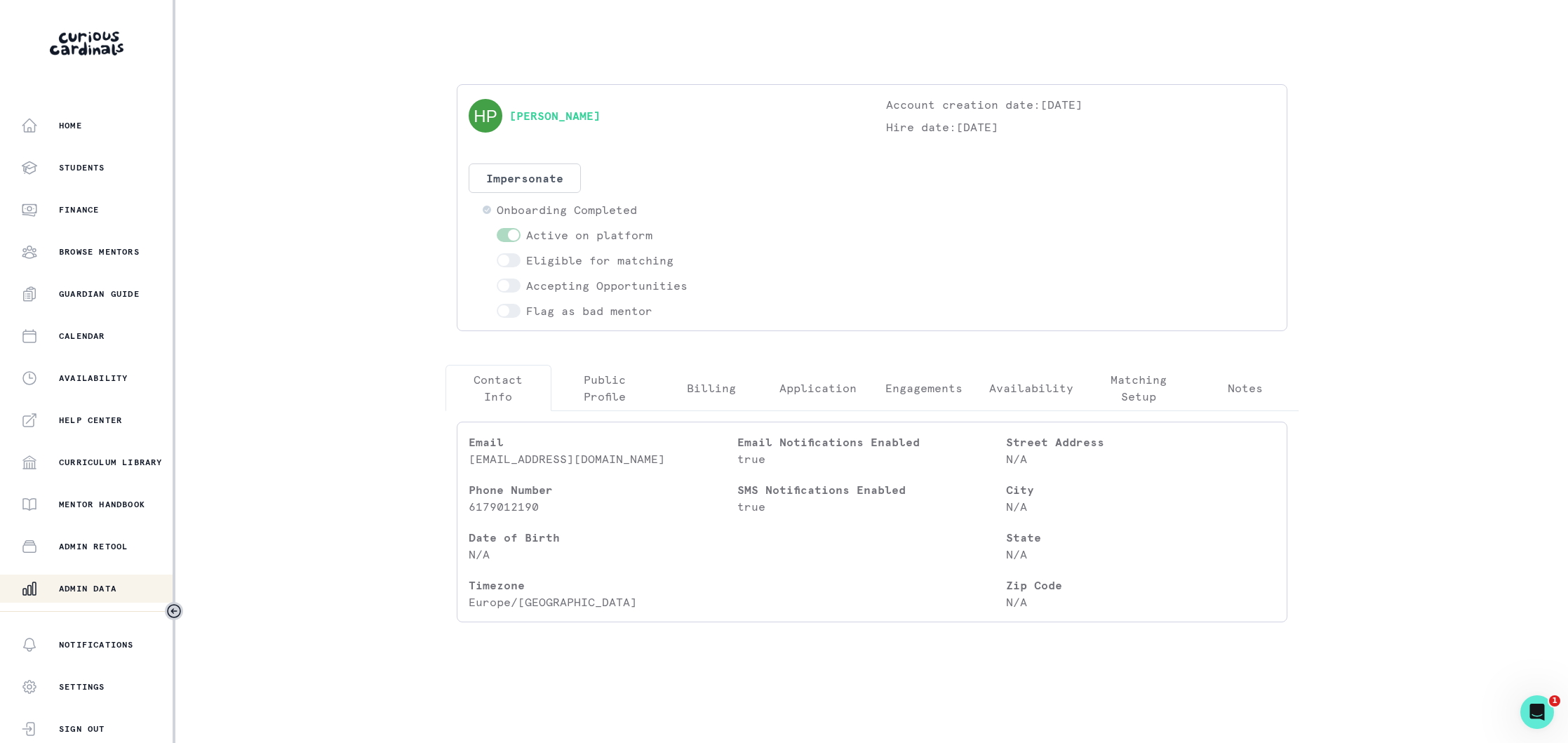
click at [593, 395] on p "Public Profile" at bounding box center [605, 388] width 83 height 34
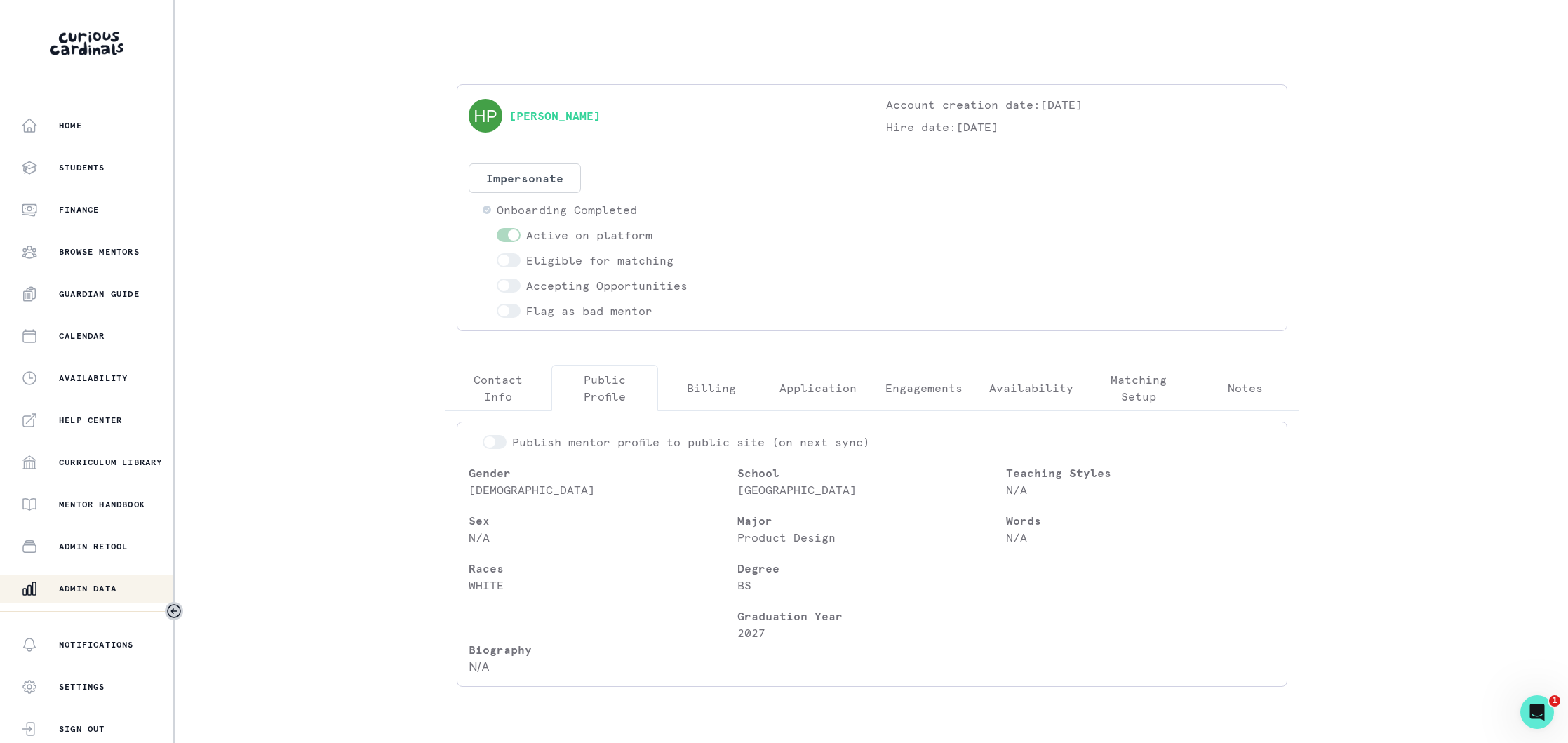
drag, startPoint x: 115, startPoint y: 590, endPoint x: 254, endPoint y: 470, distance: 183.6
click at [115, 589] on p "Admin Data" at bounding box center [87, 589] width 57 height 11
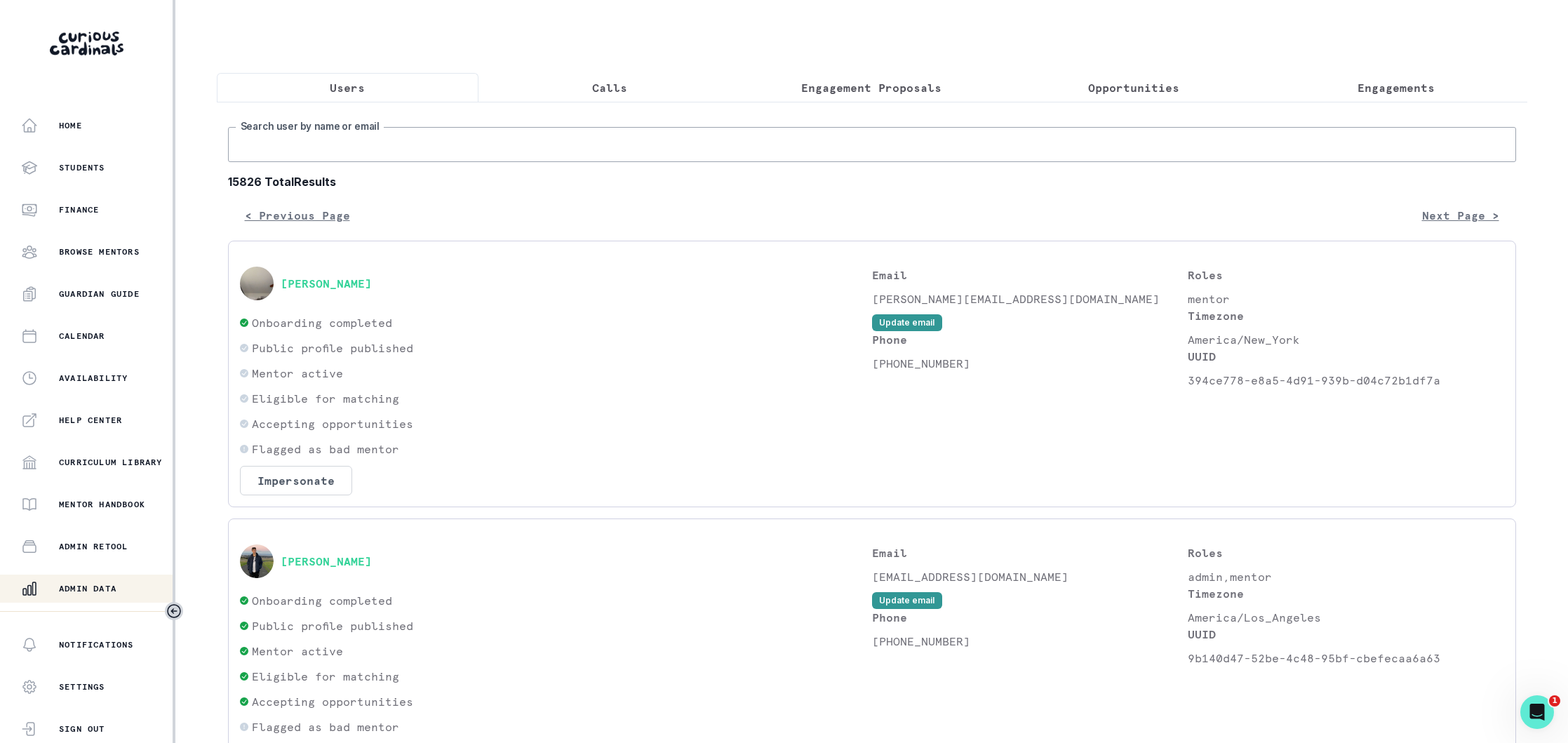
click at [505, 144] on input "Search user by name or email" at bounding box center [872, 144] width 1288 height 35
type input "[PERSON_NAME] con"
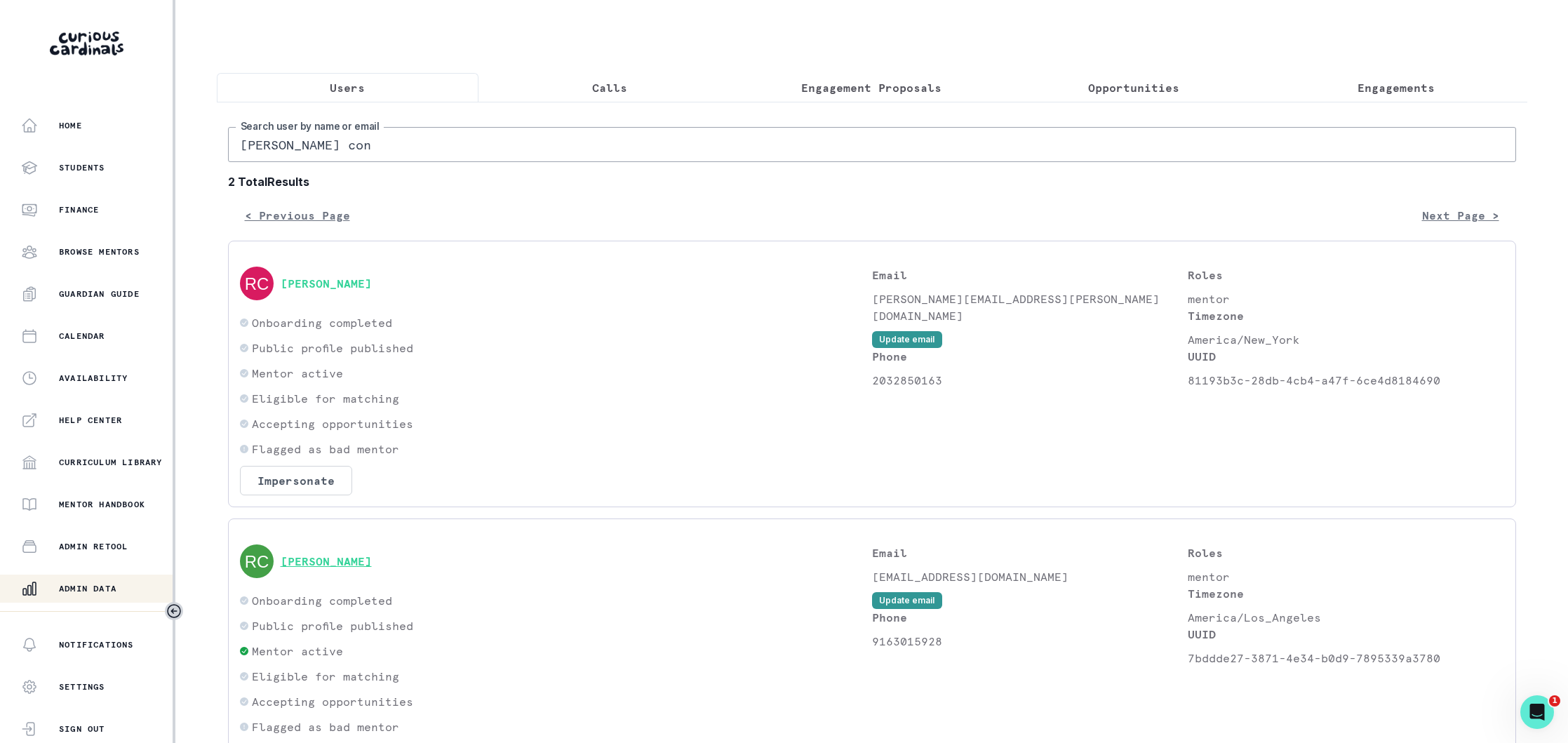
click at [341, 567] on button "[PERSON_NAME]" at bounding box center [326, 561] width 91 height 14
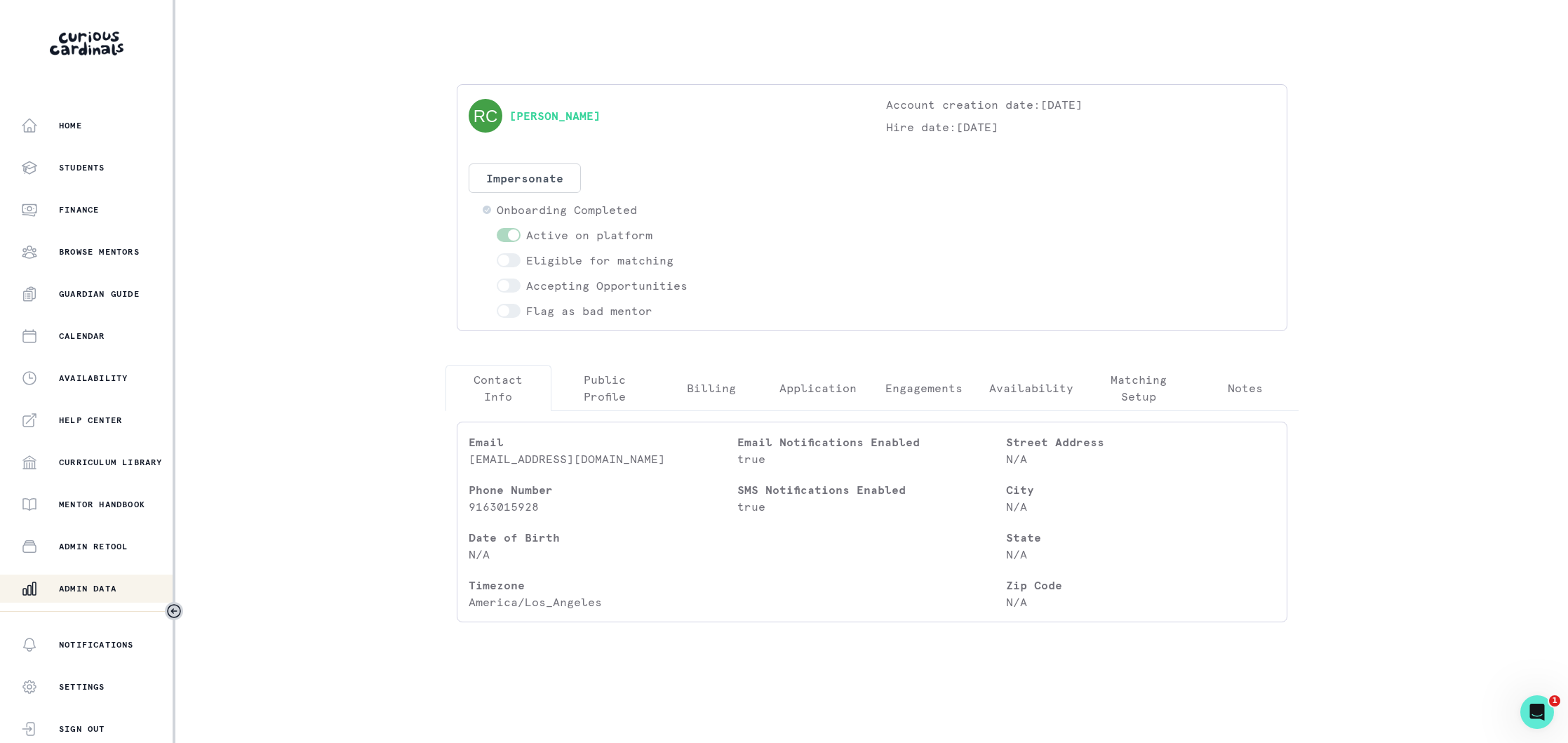
click at [1145, 381] on p "Matching Setup" at bounding box center [1139, 388] width 83 height 34
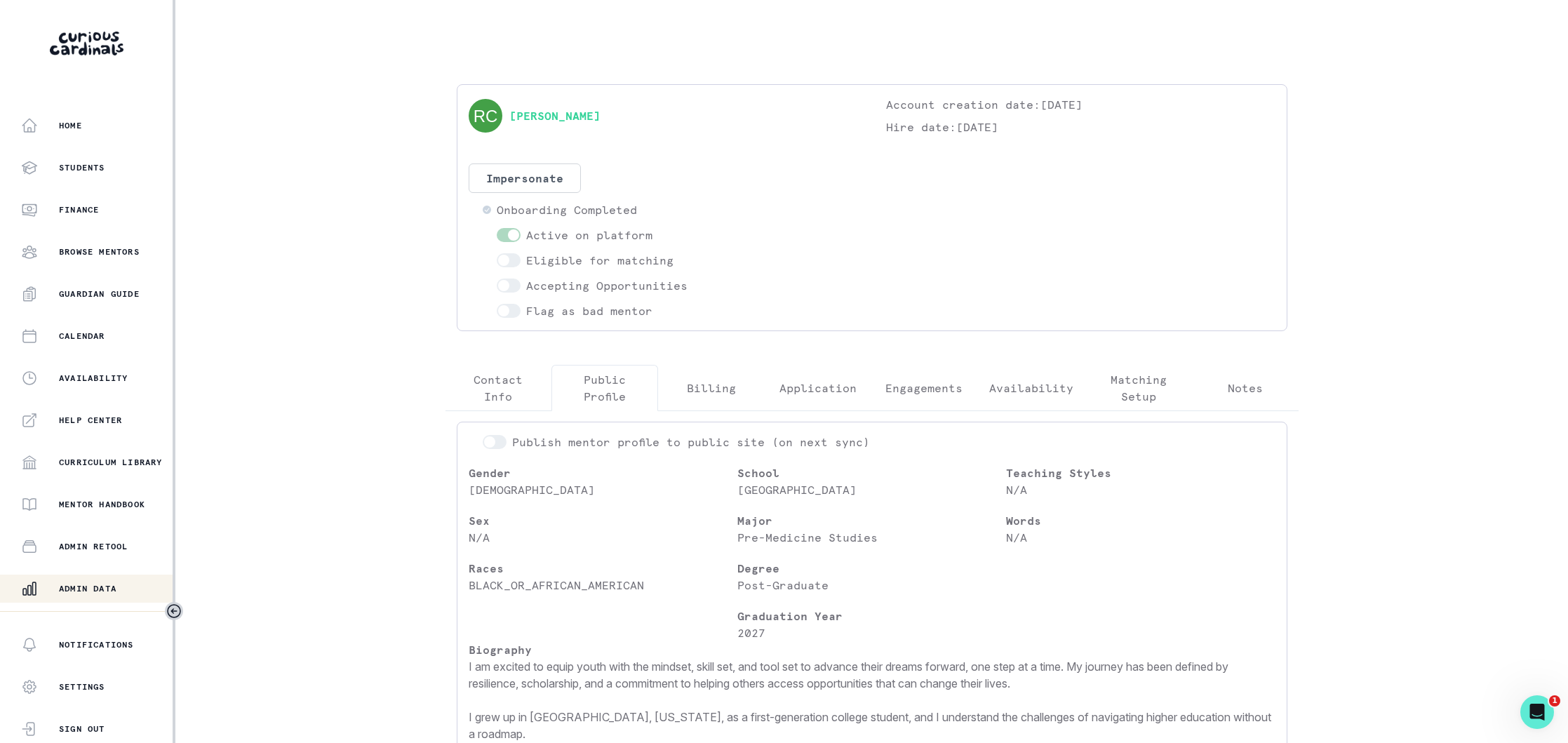
click at [612, 377] on p "Public Profile" at bounding box center [605, 388] width 83 height 34
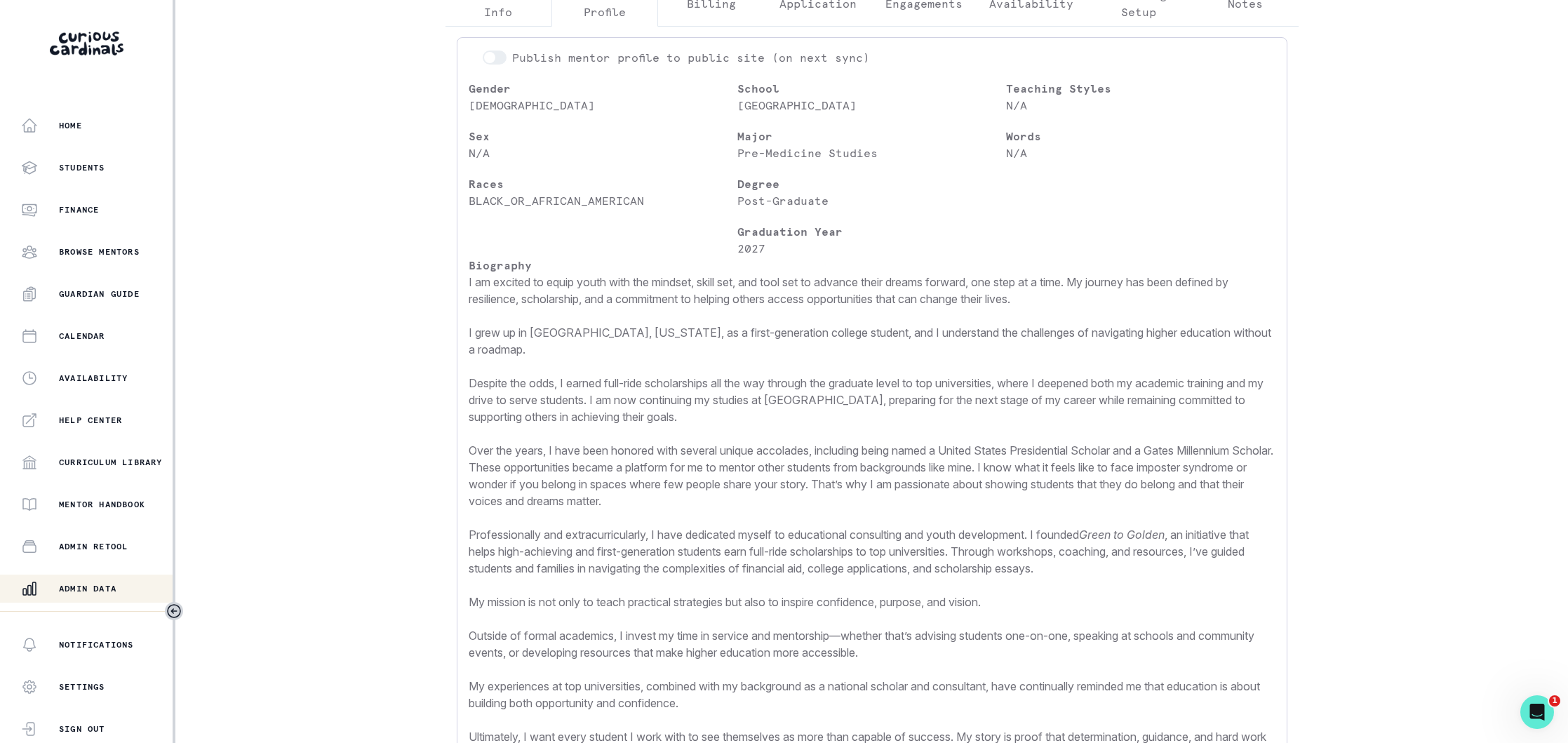
scroll to position [385, 0]
drag, startPoint x: 82, startPoint y: 583, endPoint x: 219, endPoint y: 465, distance: 180.8
click at [84, 581] on div "Admin Data" at bounding box center [96, 589] width 151 height 17
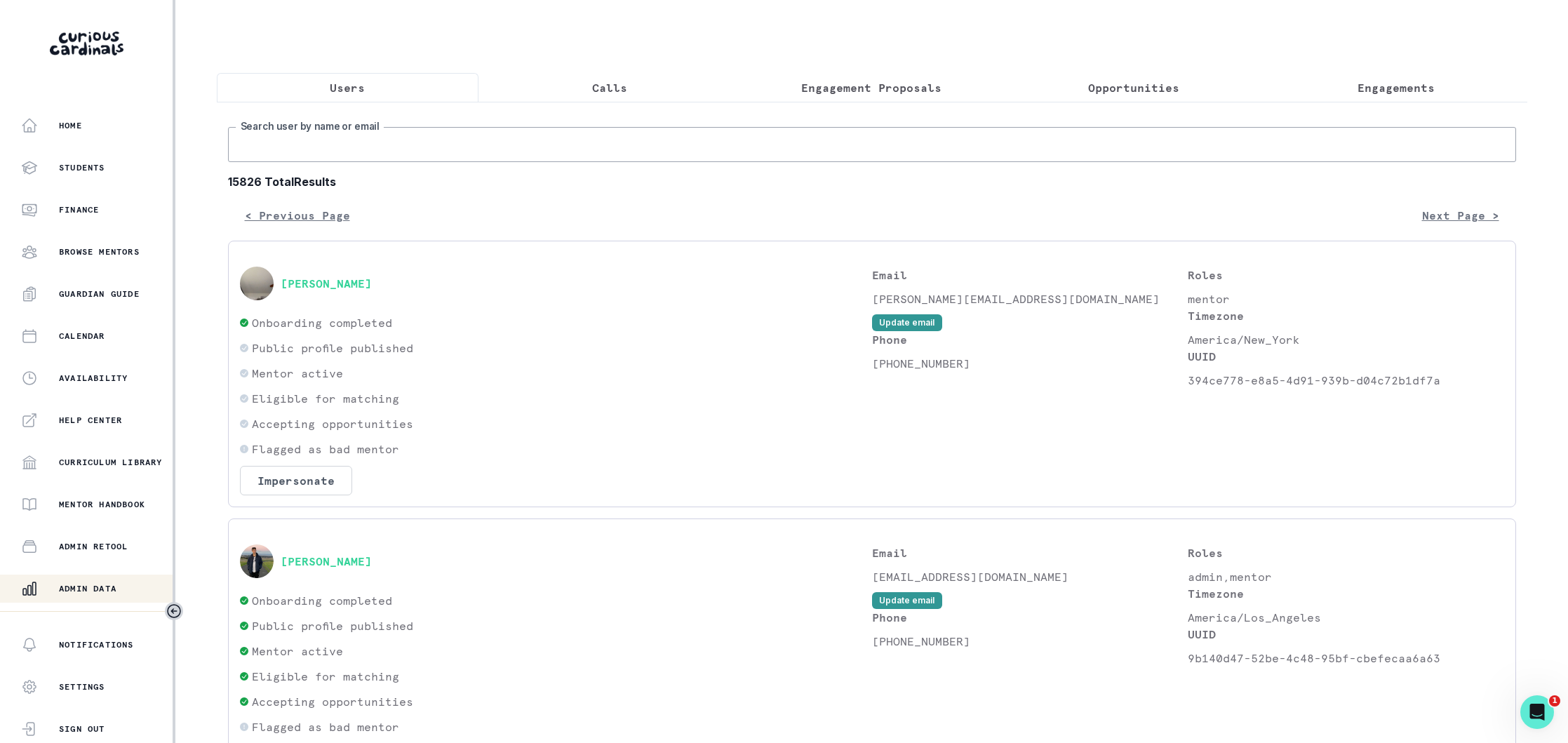
click at [432, 147] on input "Search user by name or email" at bounding box center [872, 144] width 1288 height 35
paste input "[EMAIL_ADDRESS][DOMAIN_NAME]"
type input "[EMAIL_ADDRESS][DOMAIN_NAME]"
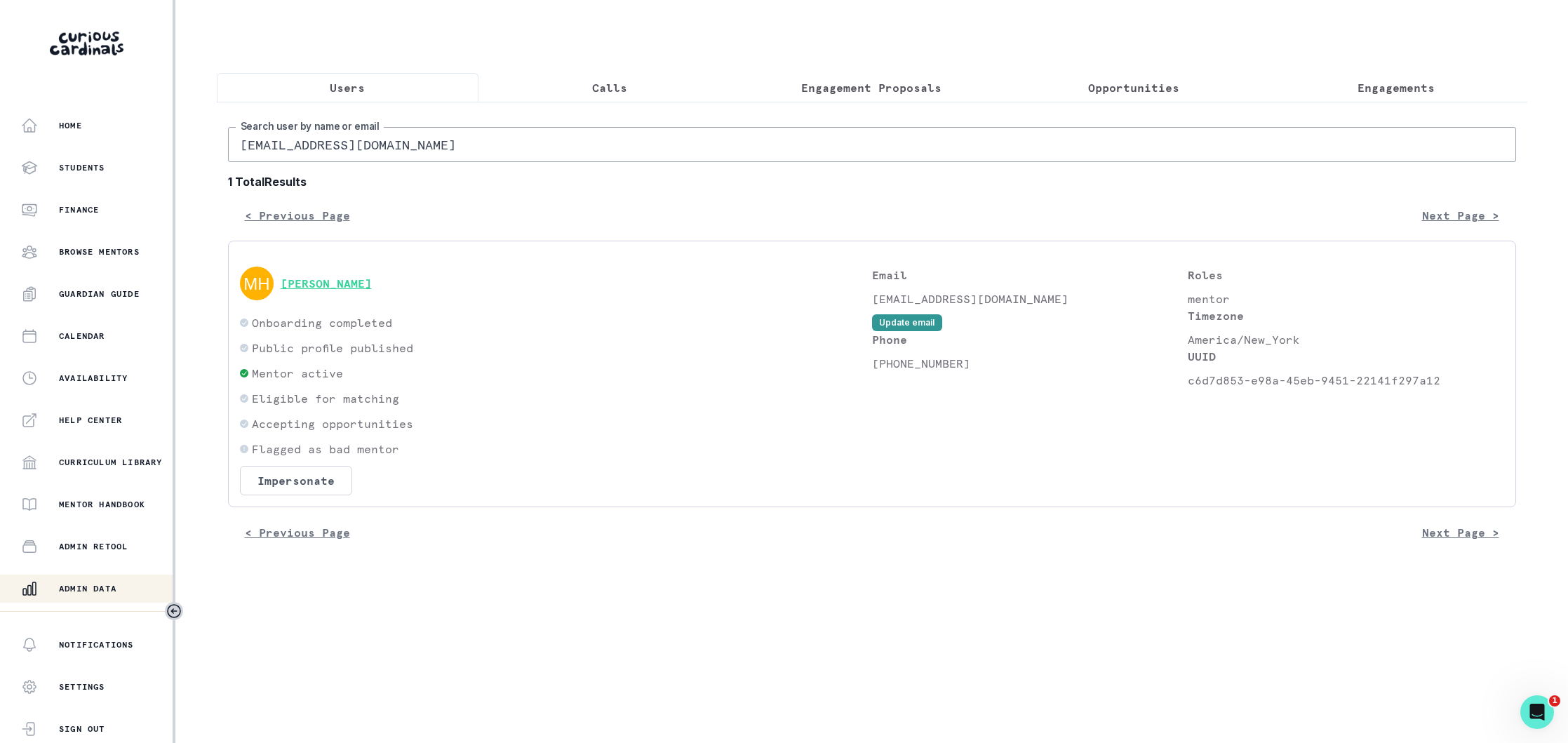
click at [354, 284] on button "[PERSON_NAME]" at bounding box center [326, 283] width 91 height 14
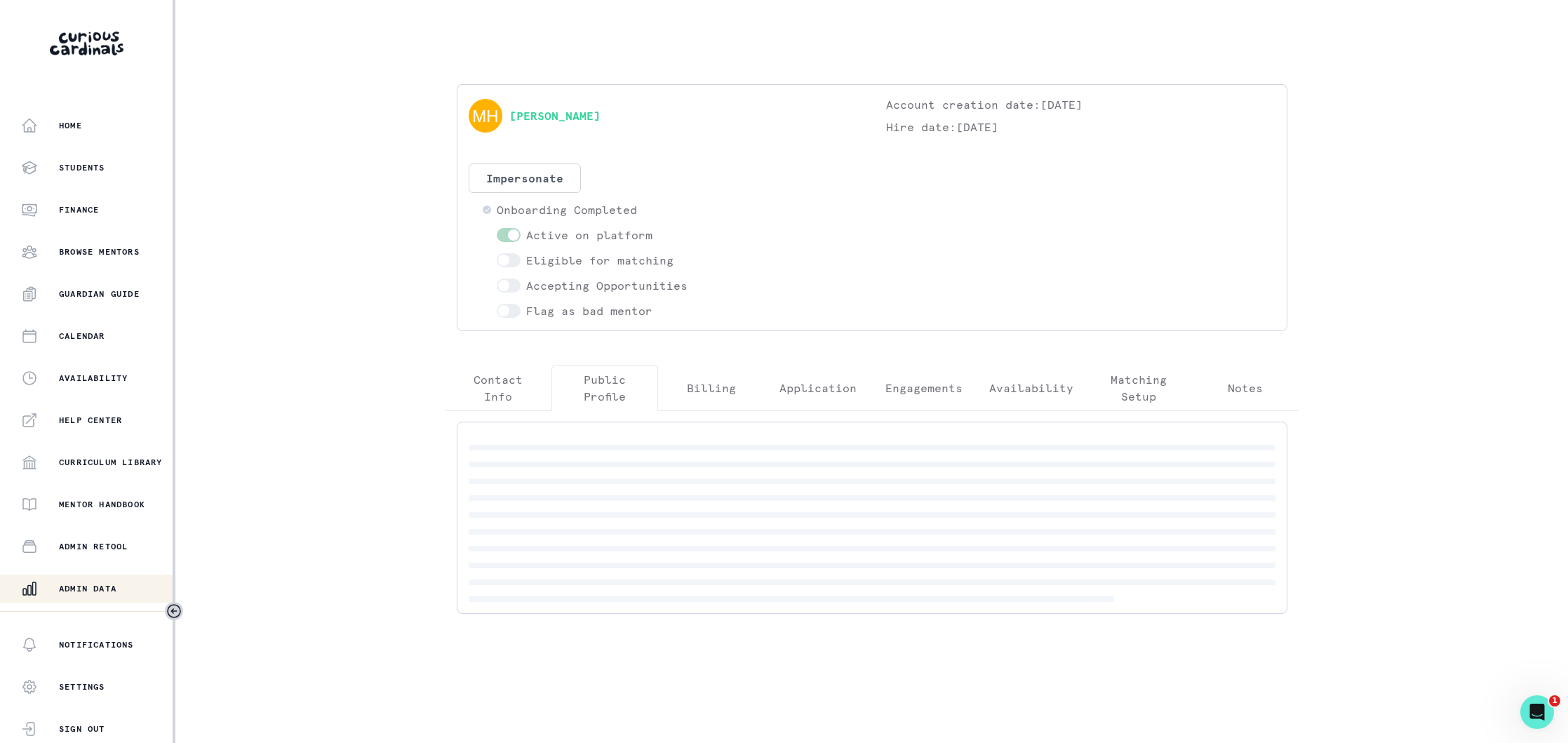
click at [607, 392] on p "Public Profile" at bounding box center [605, 388] width 83 height 34
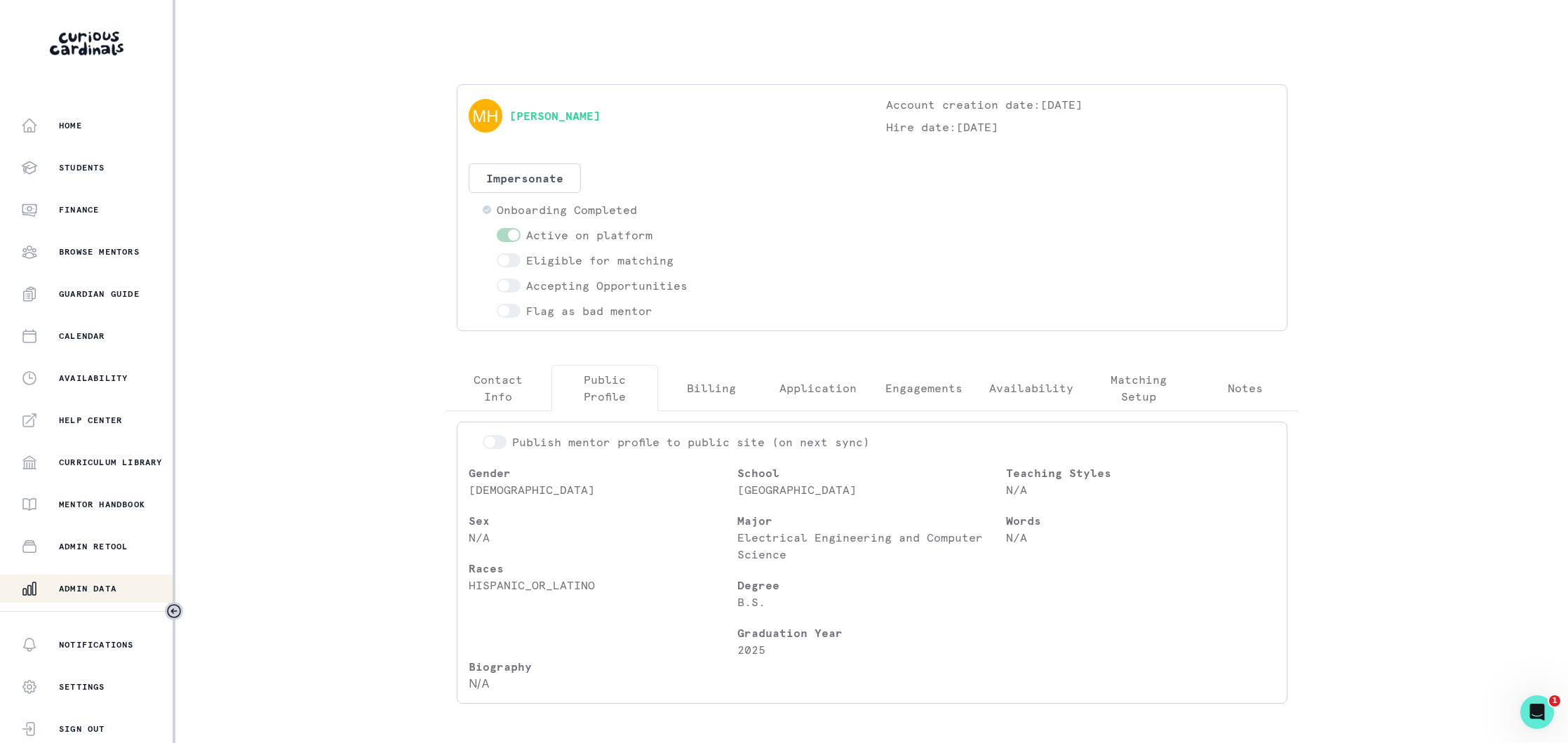
click at [1239, 382] on p "Notes" at bounding box center [1245, 388] width 35 height 17
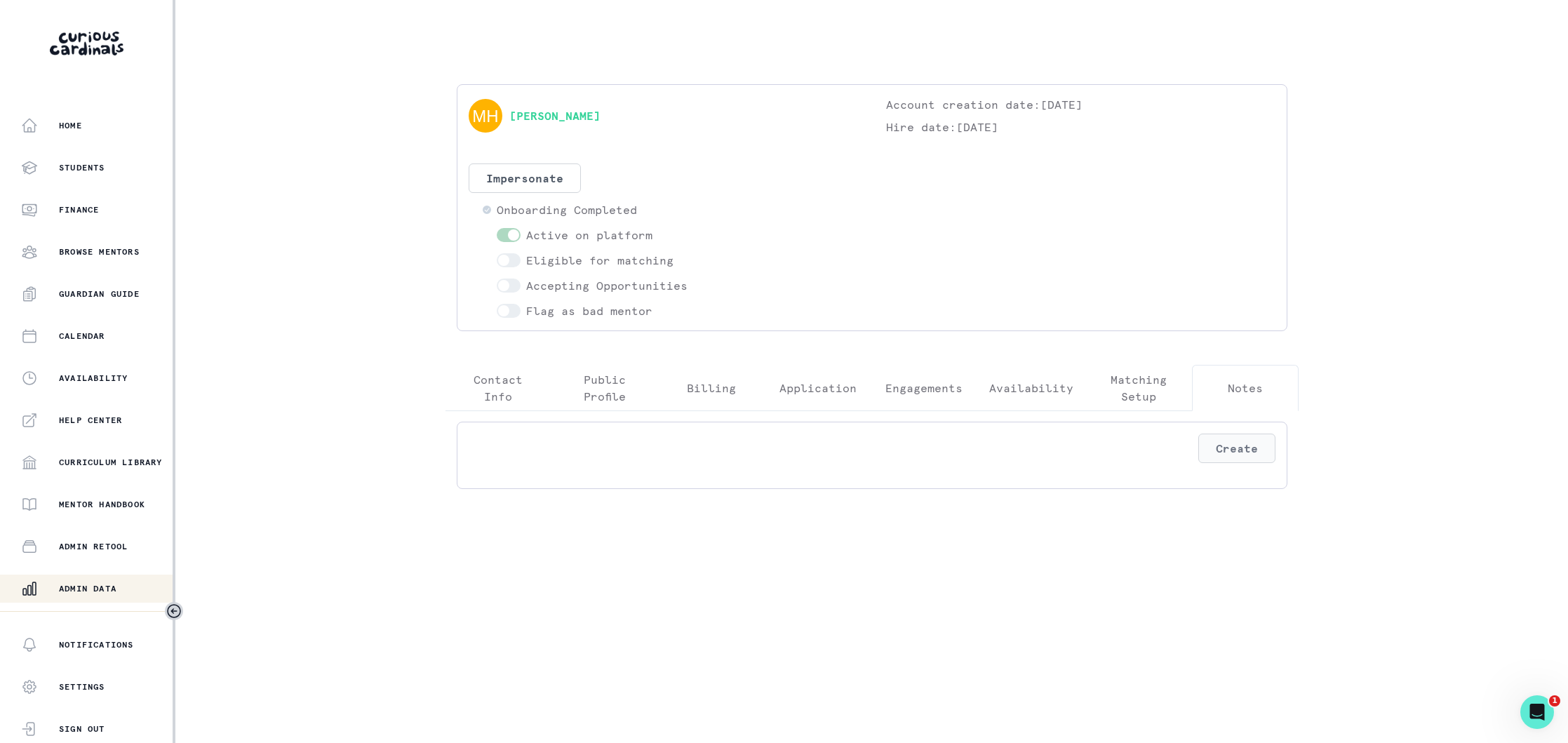
click at [1237, 454] on button "Create" at bounding box center [1237, 448] width 77 height 29
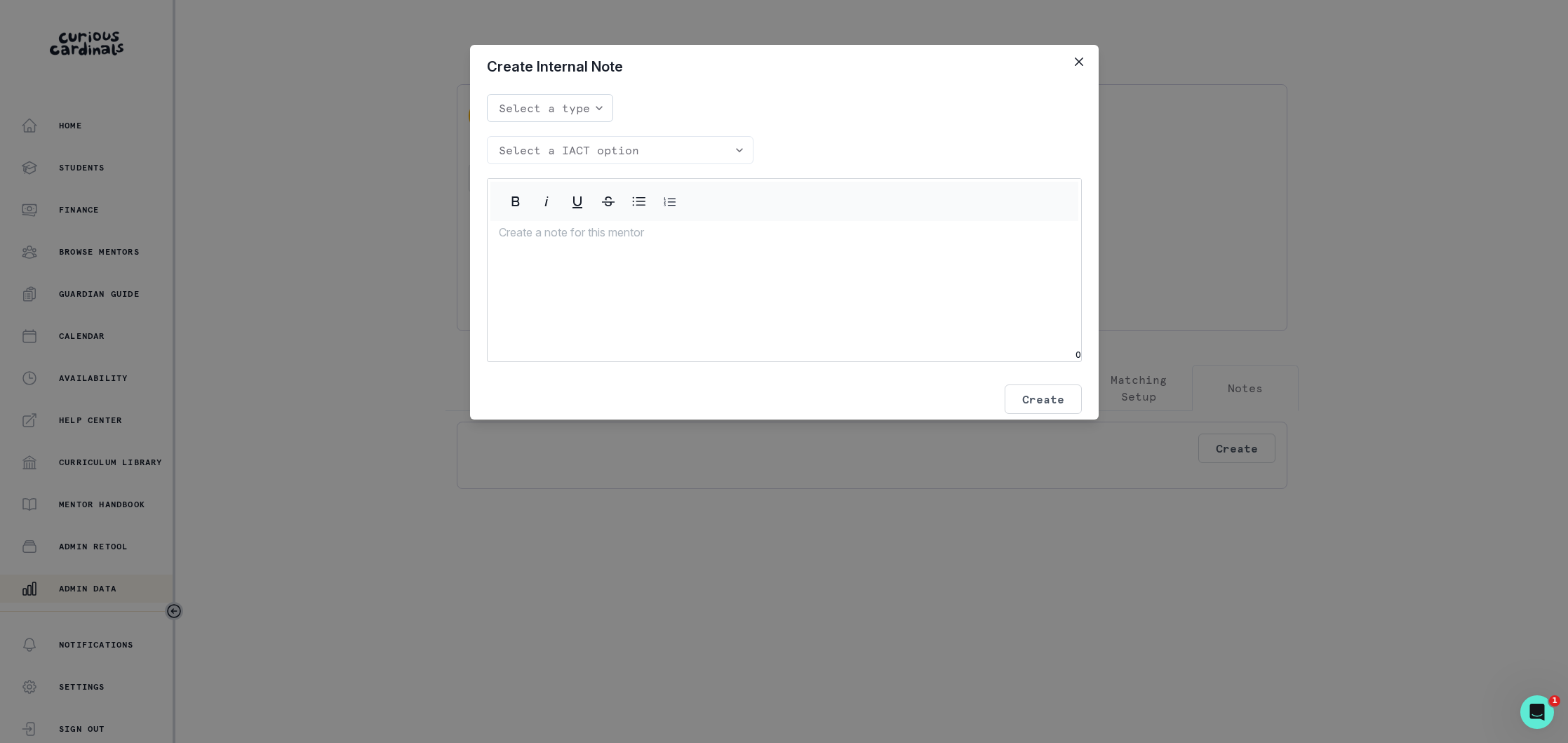
click at [567, 106] on select "Select a type Kudo Strike Neutral" at bounding box center [550, 108] width 127 height 28
select select "Strike"
click at [623, 153] on select "Select a IACT option Driving clear milestones Scheduling ahead Capacity for men…" at bounding box center [621, 150] width 267 height 28
select select "Platform task completion"
click at [557, 240] on div at bounding box center [784, 283] width 593 height 119
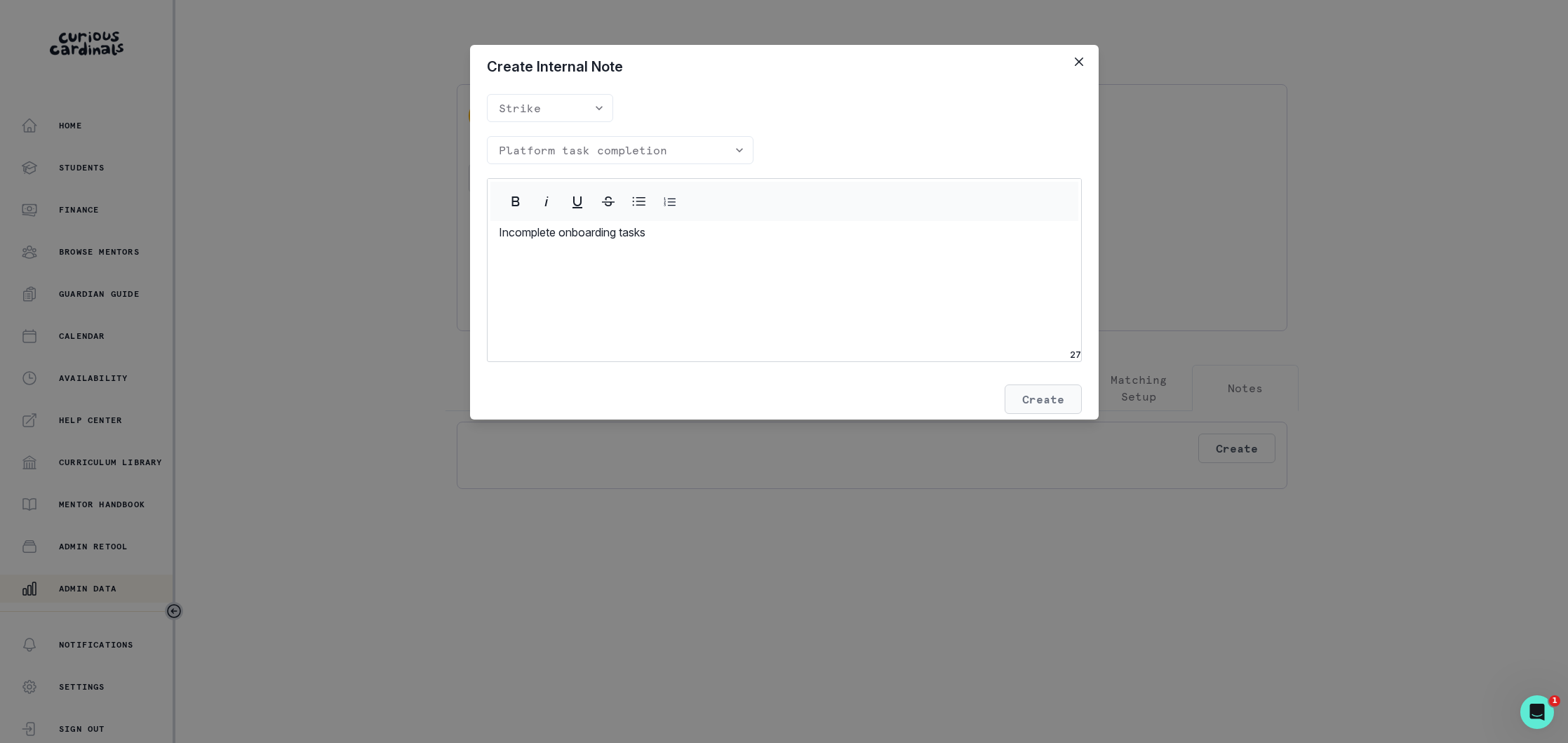
click at [1045, 400] on button "Create" at bounding box center [1043, 399] width 77 height 29
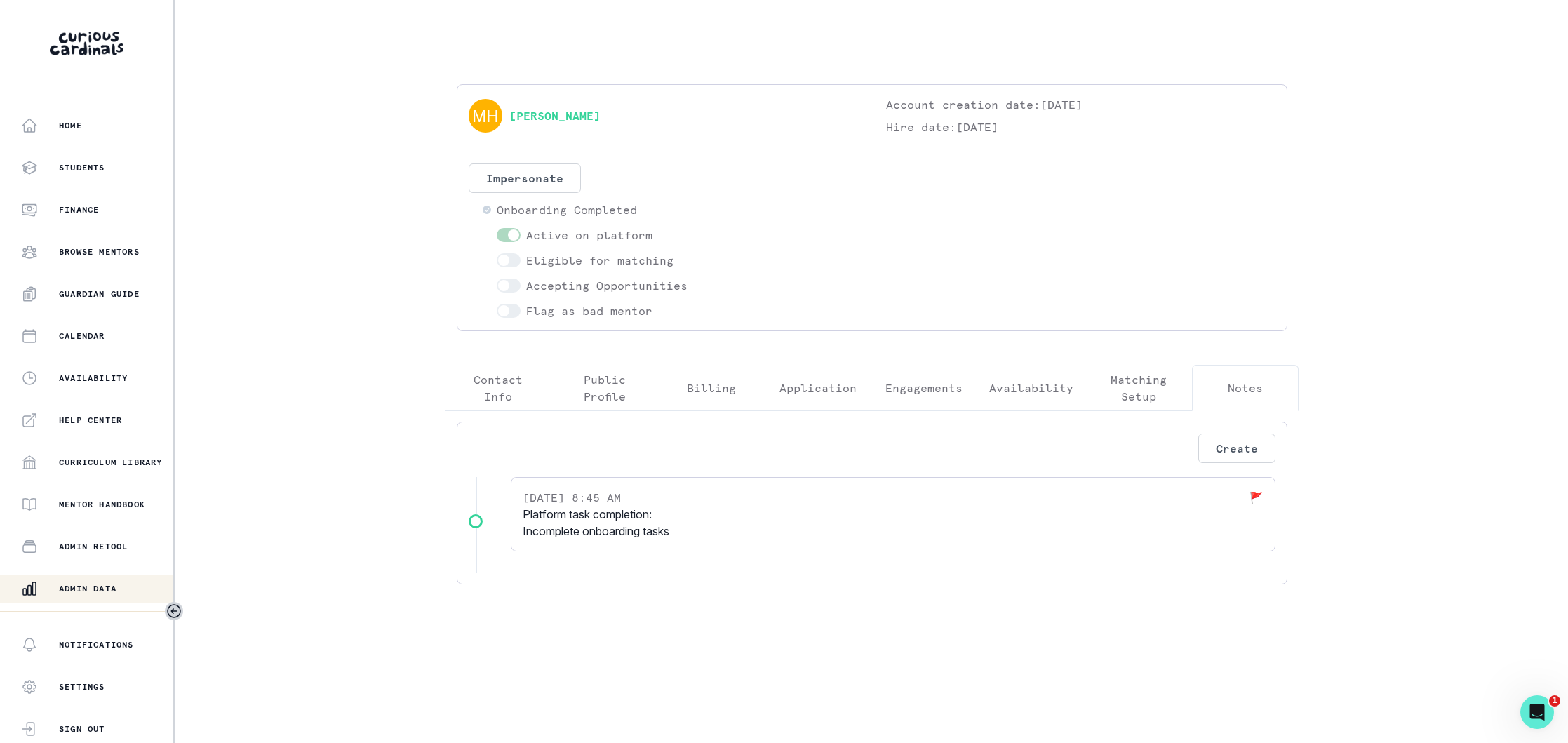
click at [604, 390] on p "Public Profile" at bounding box center [605, 388] width 83 height 34
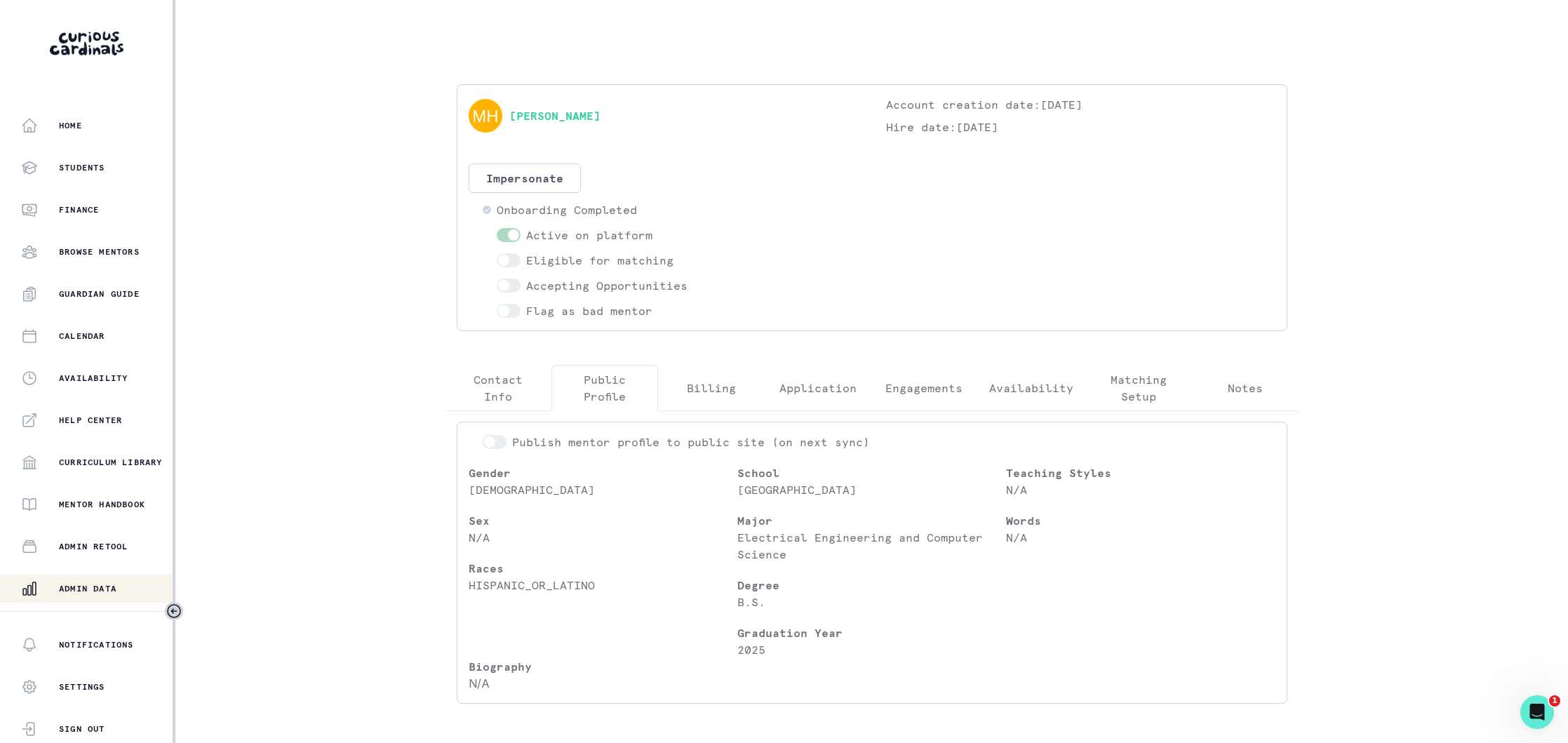
click at [1135, 382] on p "Matching Setup" at bounding box center [1139, 388] width 83 height 34
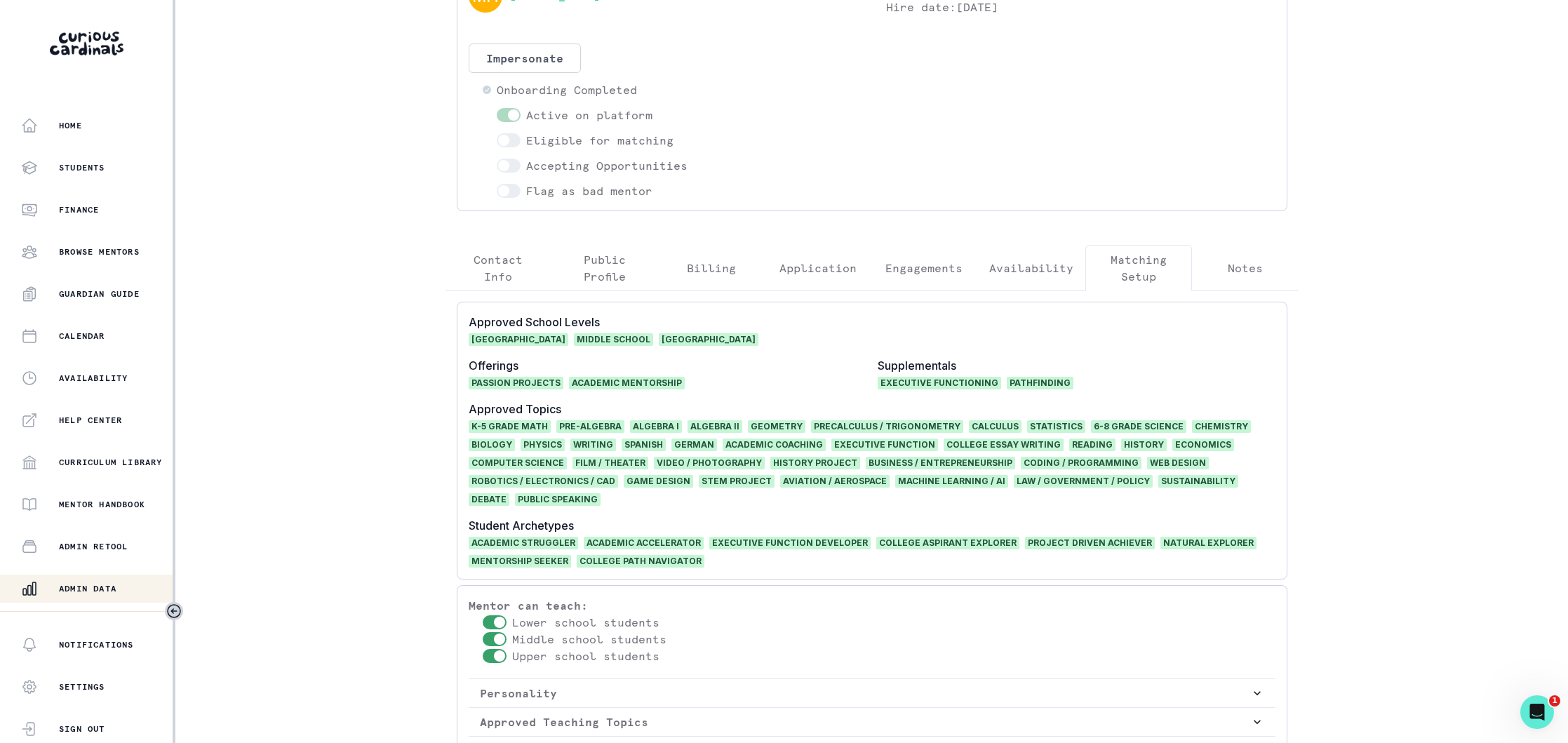
scroll to position [119, 0]
drag, startPoint x: 88, startPoint y: 584, endPoint x: 179, endPoint y: 560, distance: 94.1
click at [89, 584] on p "Admin Data" at bounding box center [87, 589] width 57 height 11
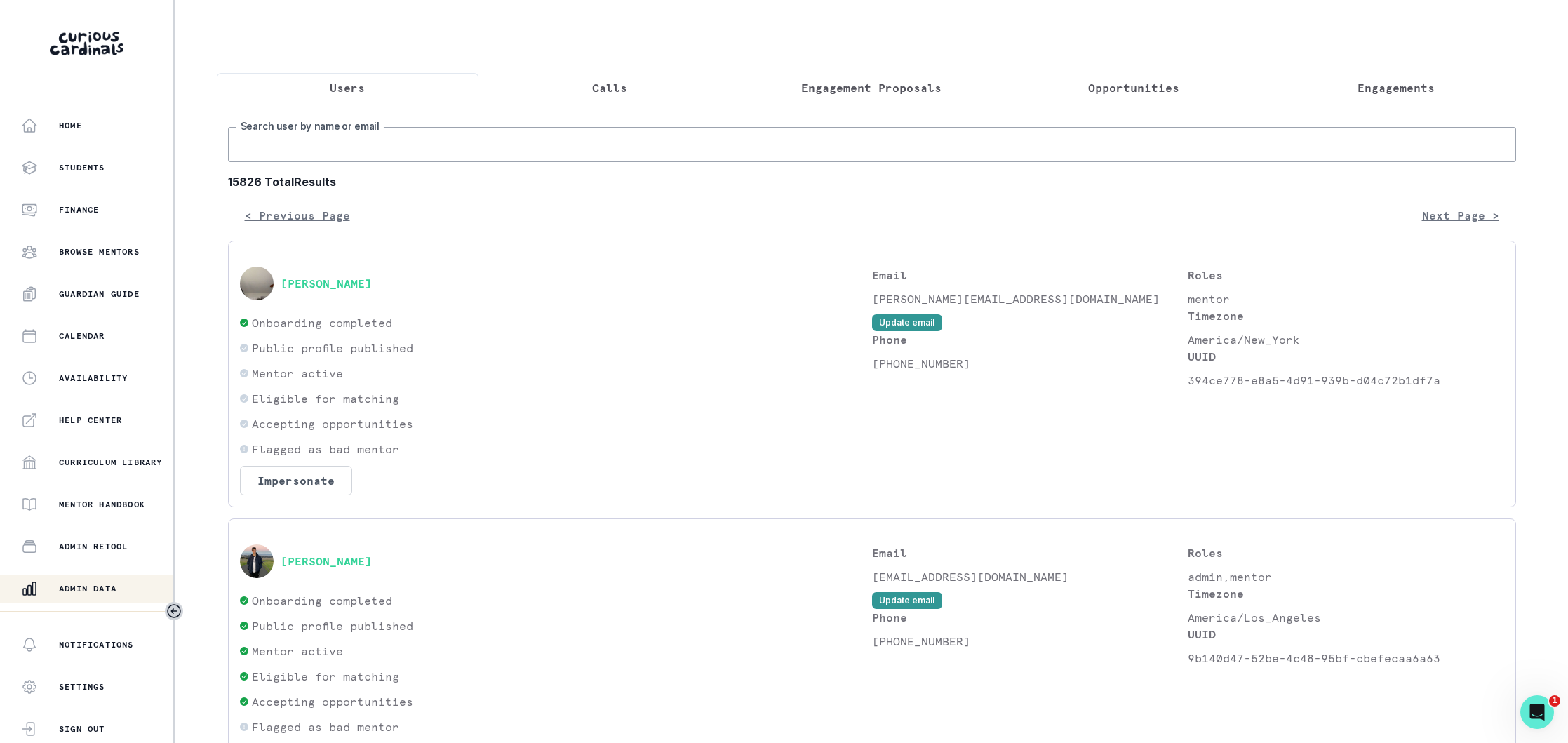
click at [499, 150] on input "Search user by name or email" at bounding box center [872, 144] width 1288 height 35
paste input "[EMAIL_ADDRESS][DOMAIN_NAME]"
click at [304, 141] on input "[EMAIL_ADDRESS][DOMAIN_NAME]" at bounding box center [872, 144] width 1288 height 35
type input "[EMAIL_ADDRESS][DOMAIN_NAME]"
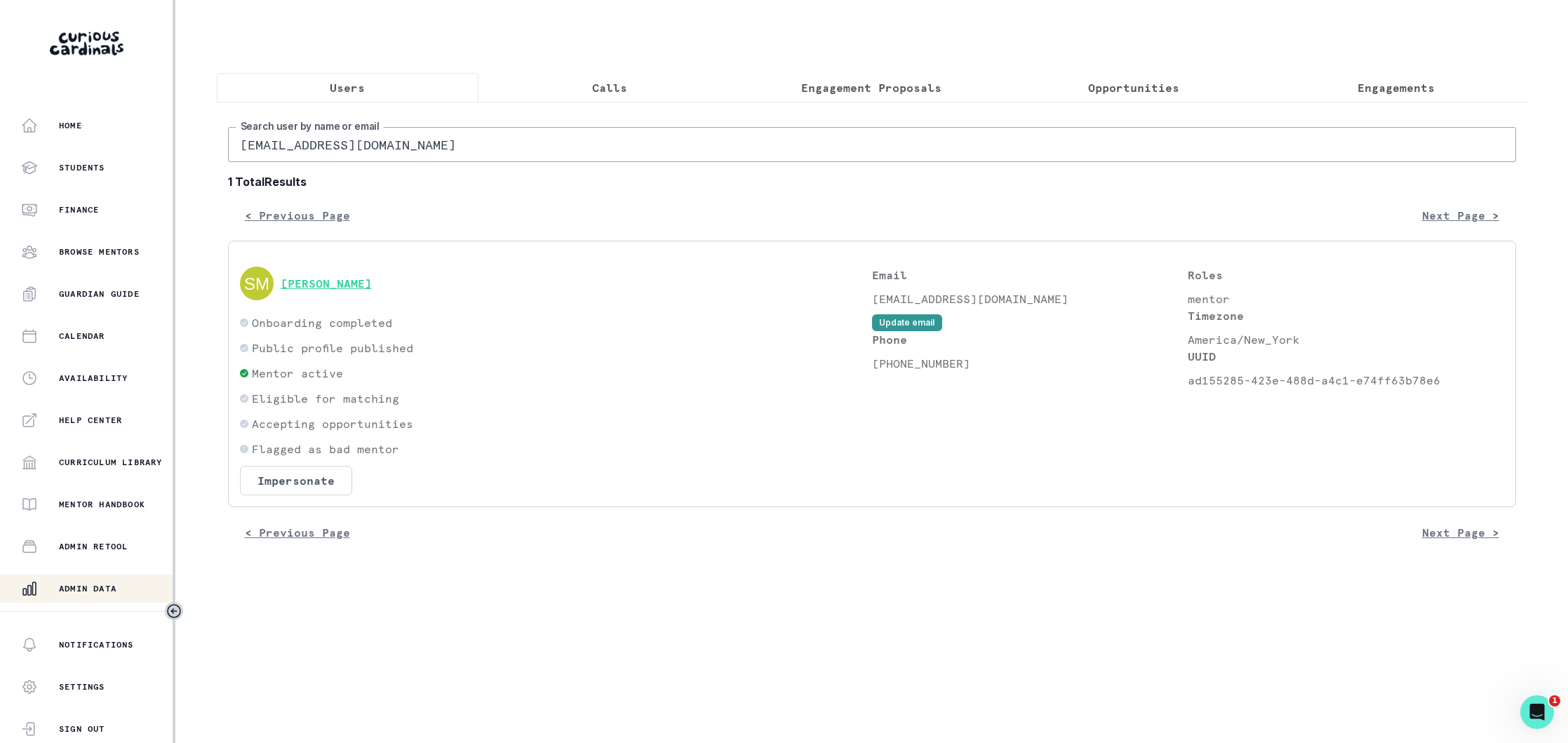
click at [347, 284] on button "[PERSON_NAME]" at bounding box center [326, 283] width 91 height 14
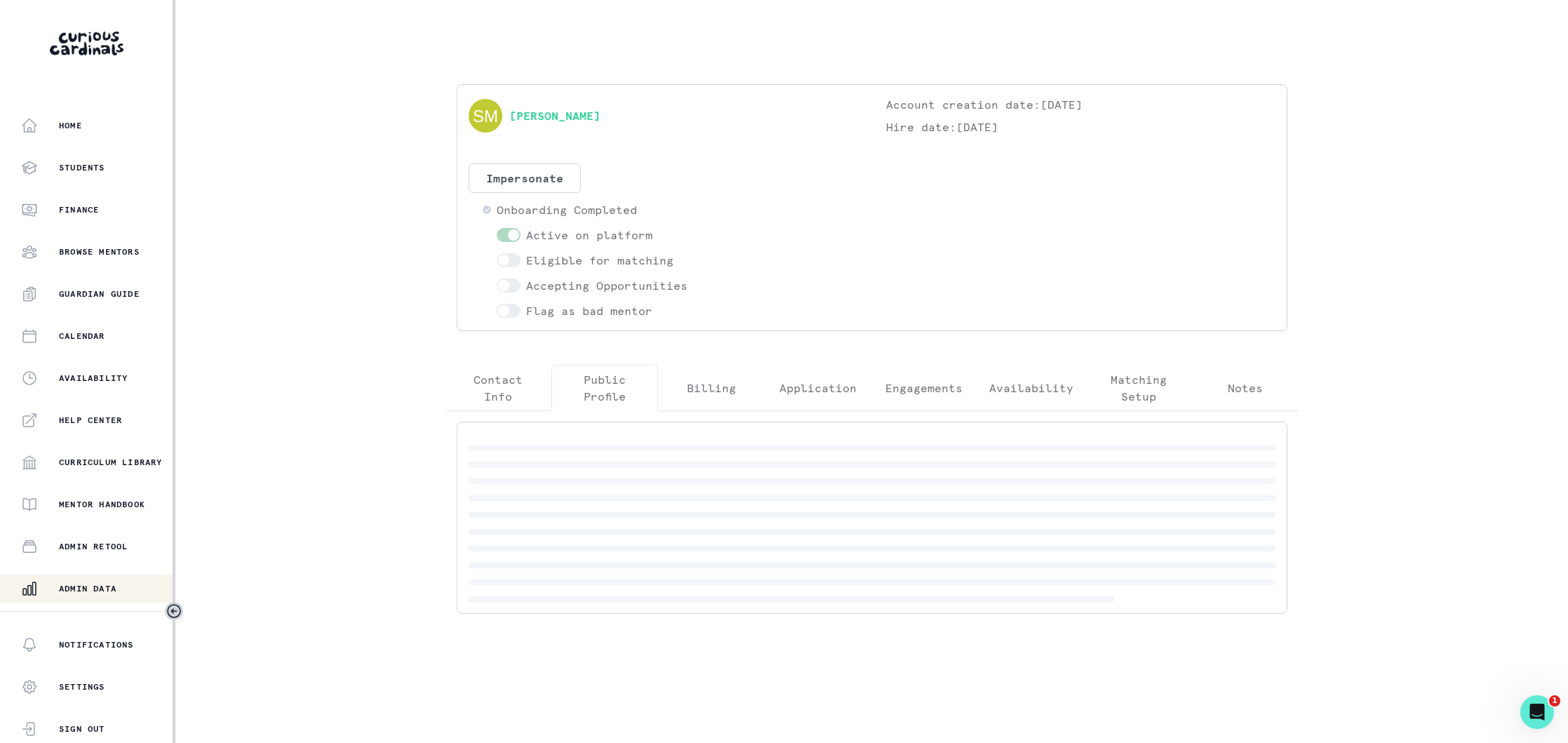
click at [595, 384] on p "Public Profile" at bounding box center [605, 388] width 83 height 34
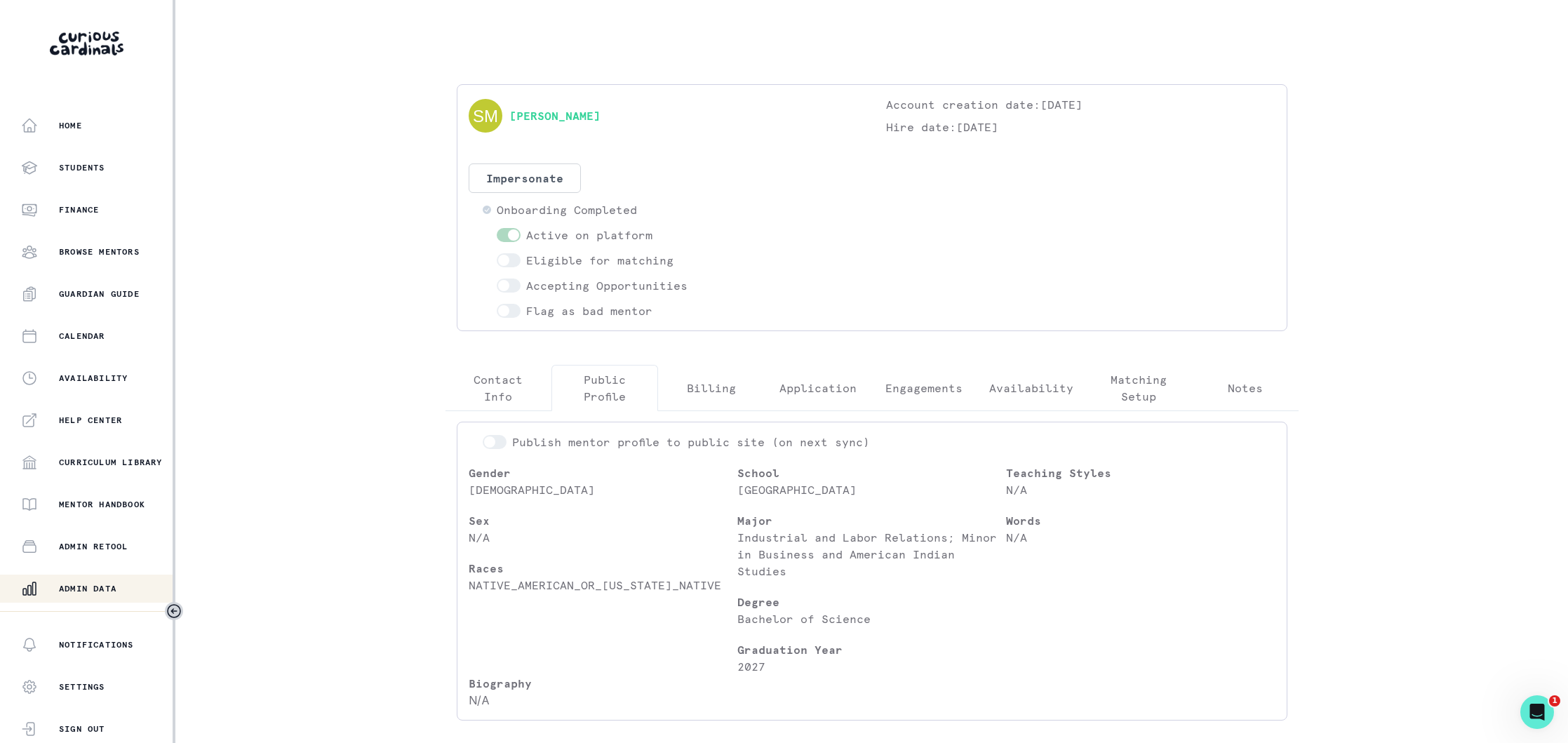
click at [1140, 392] on p "Matching Setup" at bounding box center [1139, 388] width 83 height 34
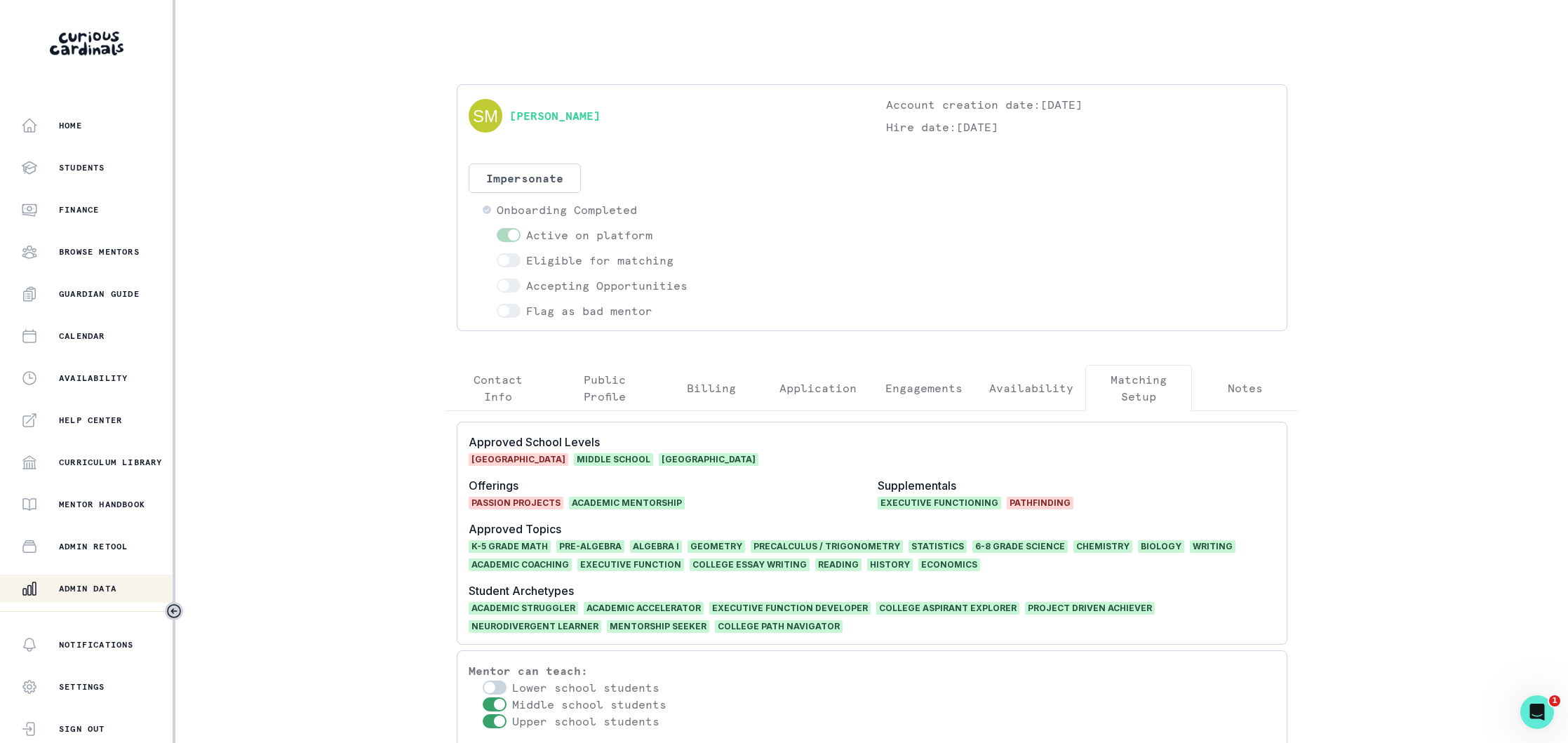
click at [1238, 388] on p "Notes" at bounding box center [1245, 388] width 35 height 17
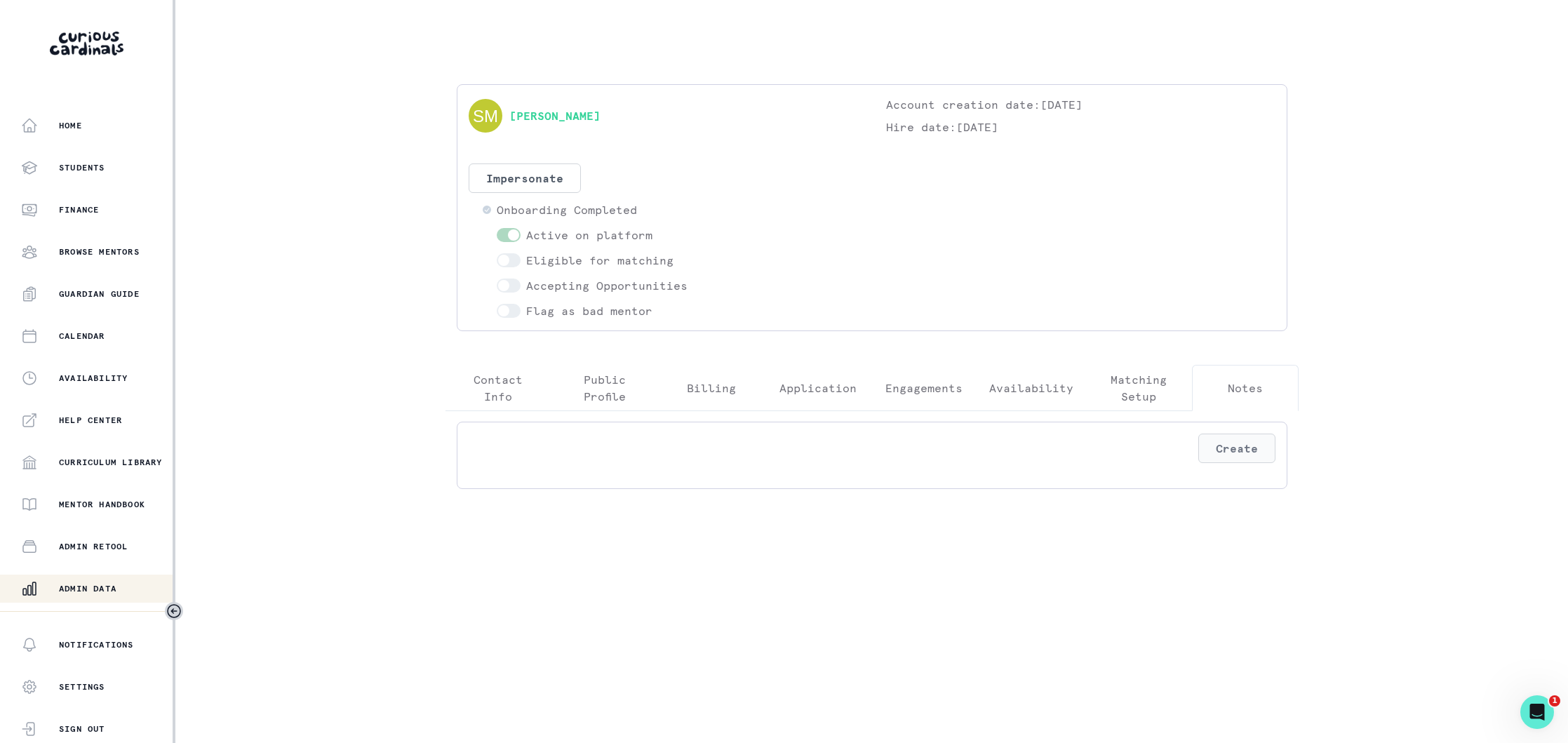
click at [1235, 446] on button "Create" at bounding box center [1237, 448] width 77 height 29
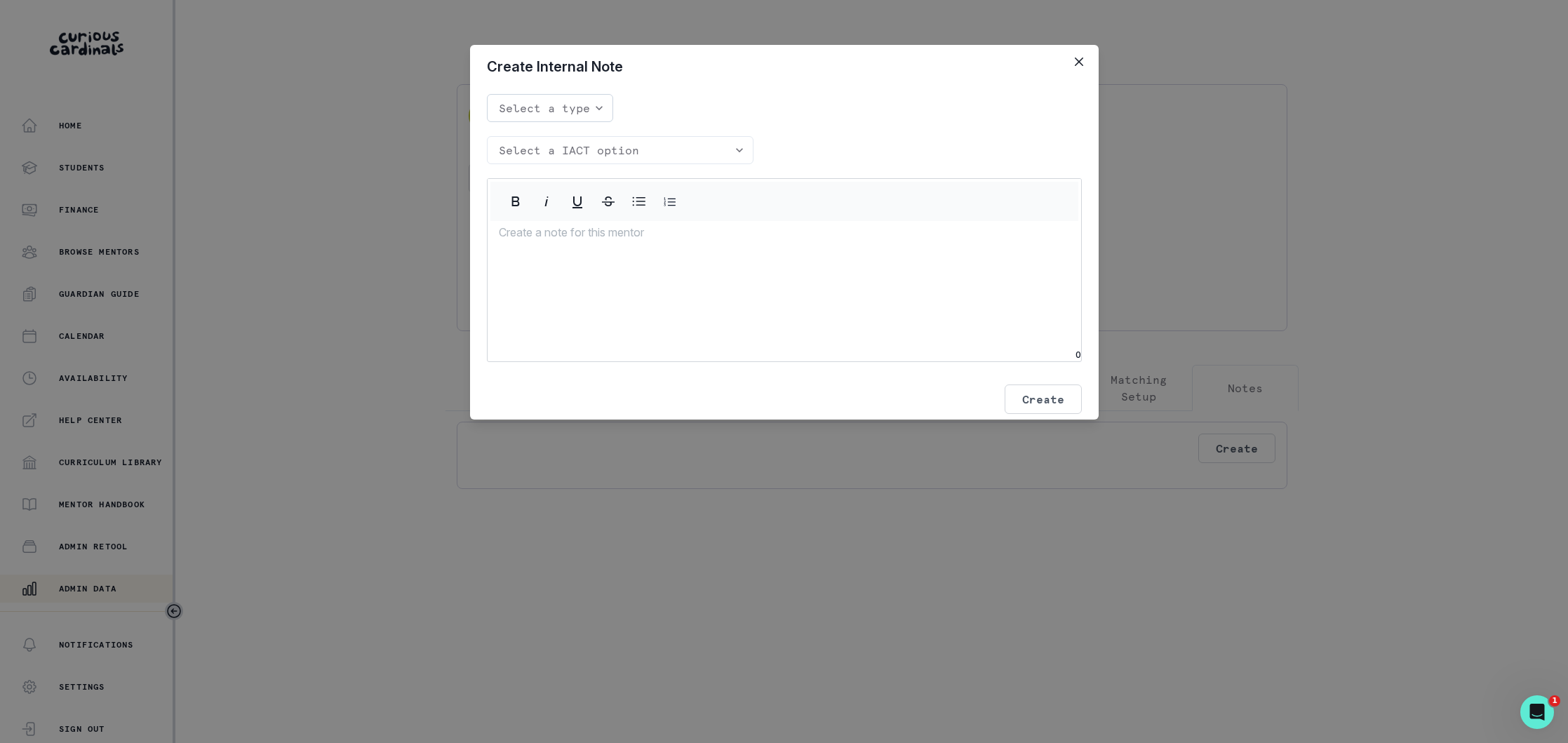
click at [570, 97] on select "Select a type Kudo Strike Neutral" at bounding box center [550, 108] width 127 height 28
select select "Strike"
click at [667, 152] on select "Select a IACT option Driving clear milestones Scheduling ahead Capacity for men…" at bounding box center [621, 150] width 267 height 28
select select "Platform task completion"
click at [603, 247] on div at bounding box center [784, 283] width 593 height 119
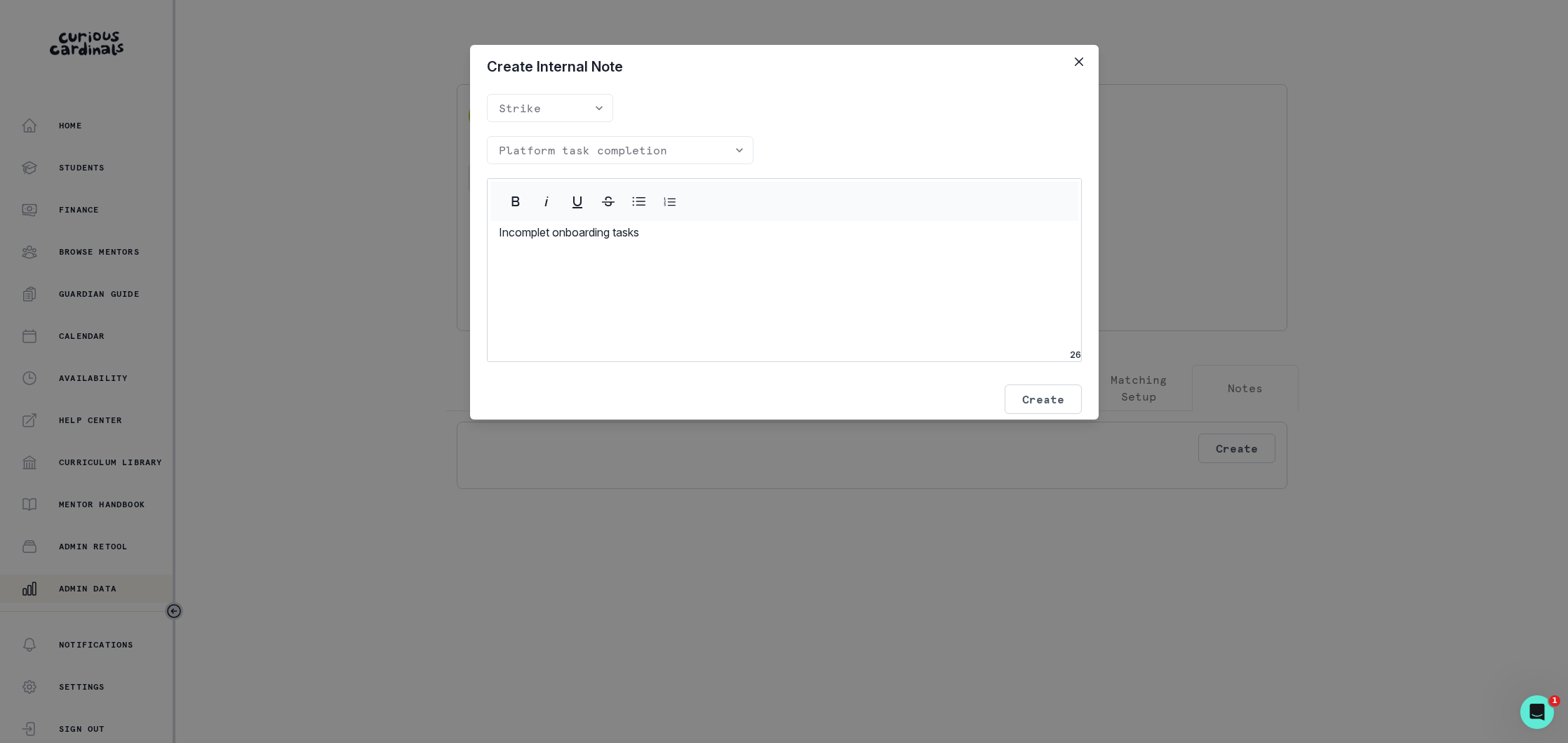
click at [550, 235] on p "Incomplet onboarding tasks" at bounding box center [784, 232] width 571 height 17
click at [1039, 395] on button "Create" at bounding box center [1043, 399] width 77 height 29
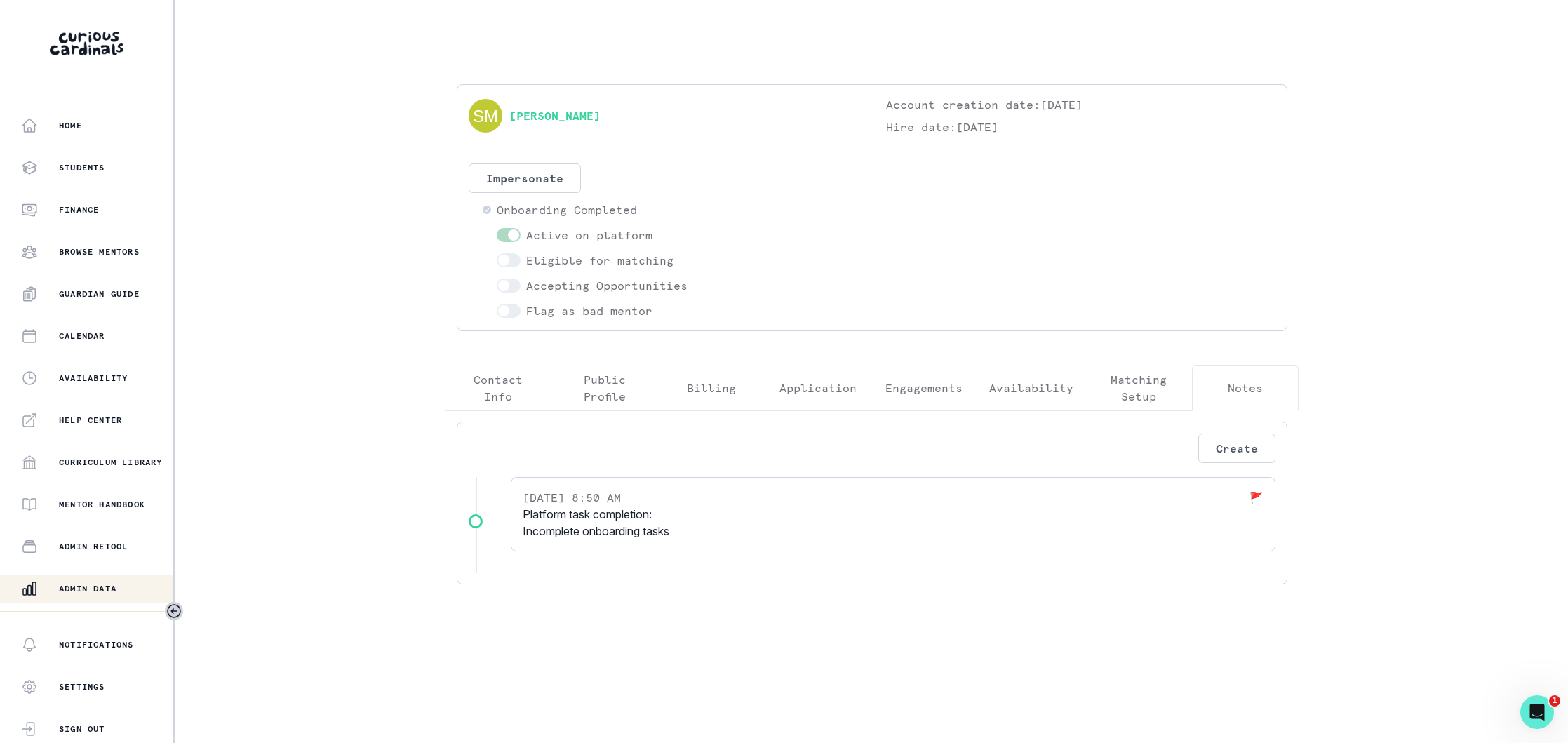
drag, startPoint x: 96, startPoint y: 601, endPoint x: 109, endPoint y: 589, distance: 17.7
click at [97, 600] on button "Admin Data" at bounding box center [87, 589] width 176 height 28
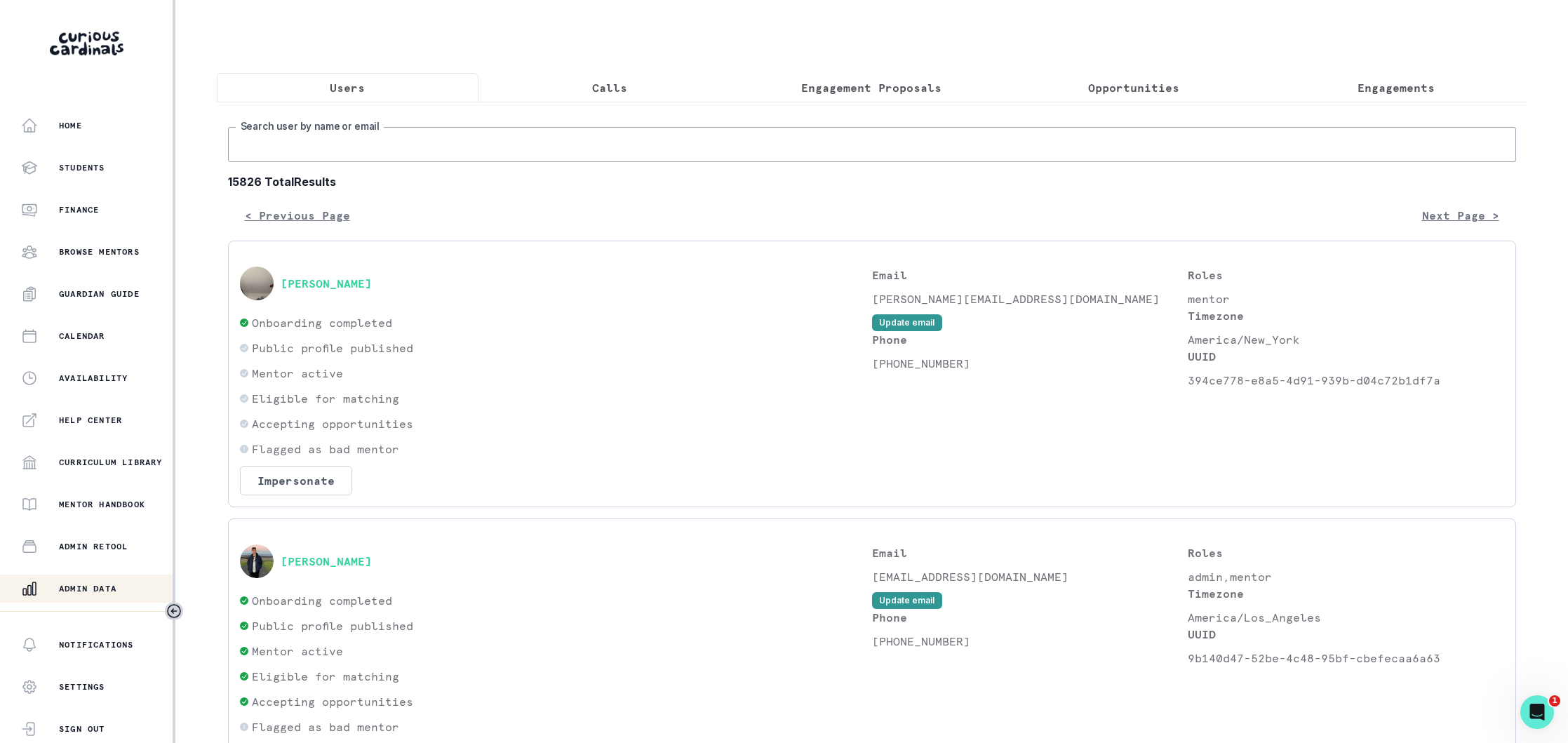
click at [460, 143] on input "Search user by name or email" at bounding box center [872, 144] width 1288 height 35
type input "lauren sc"
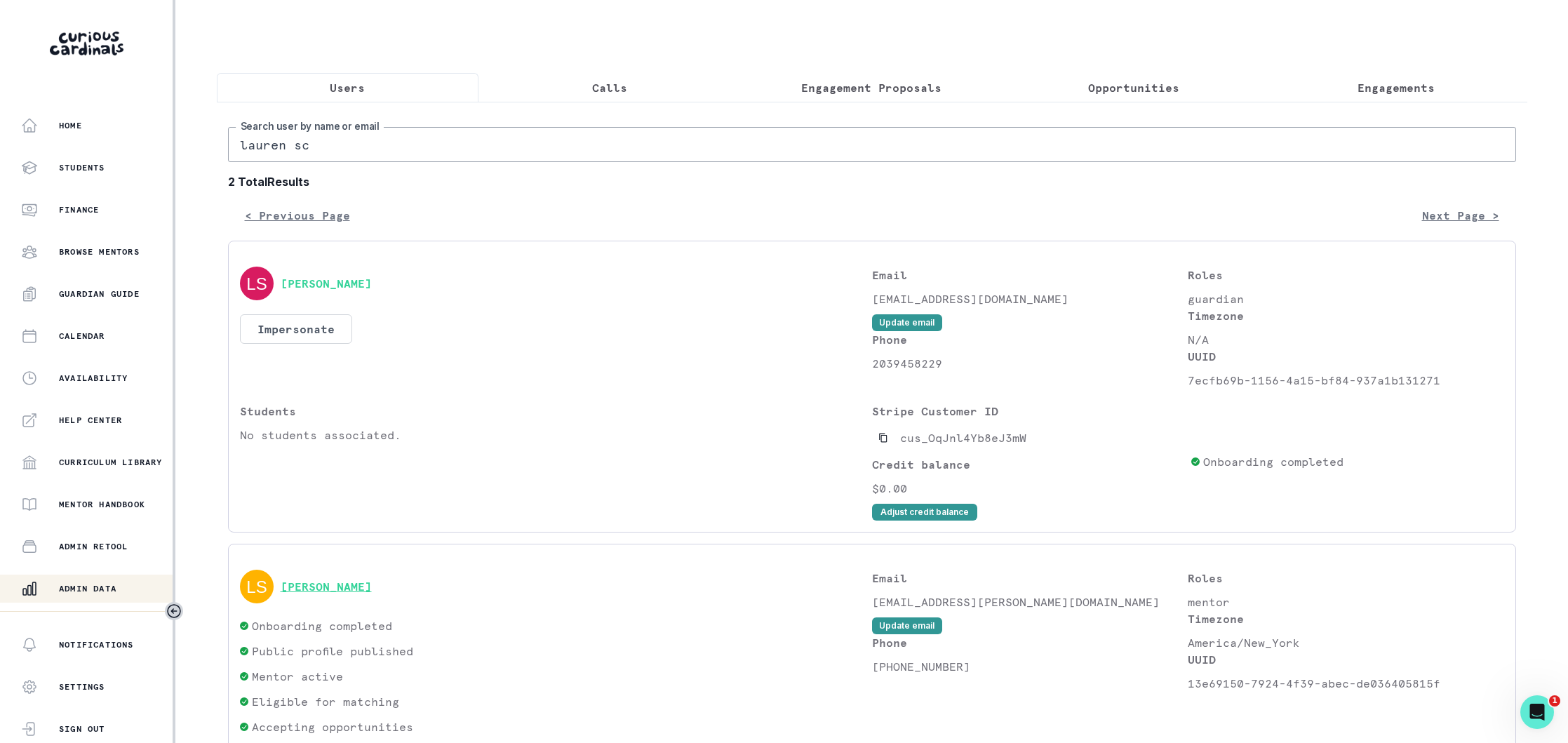
click at [321, 593] on button "[PERSON_NAME]" at bounding box center [326, 586] width 91 height 14
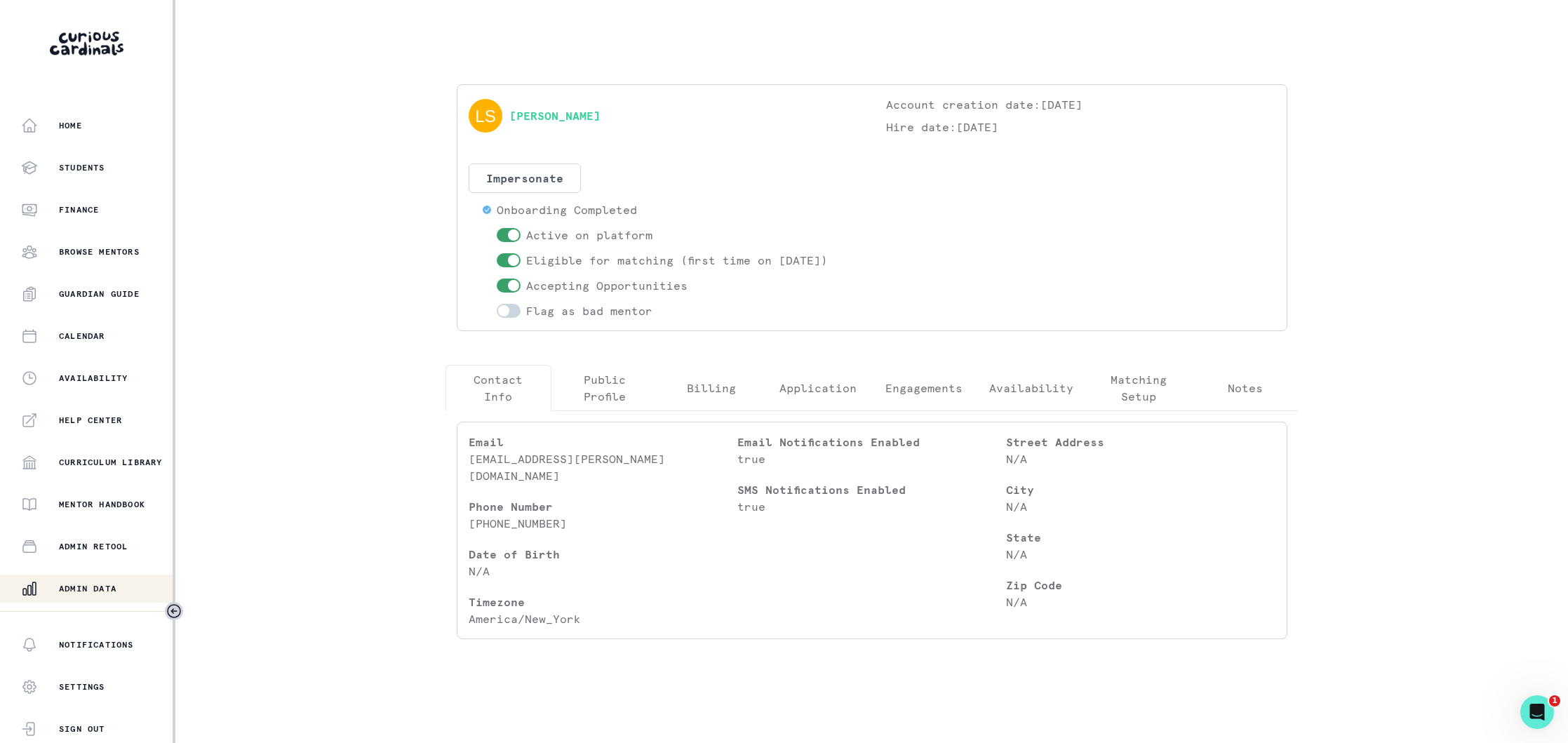
click at [937, 390] on p "Engagements" at bounding box center [924, 388] width 77 height 17
